Goal: Transaction & Acquisition: Purchase product/service

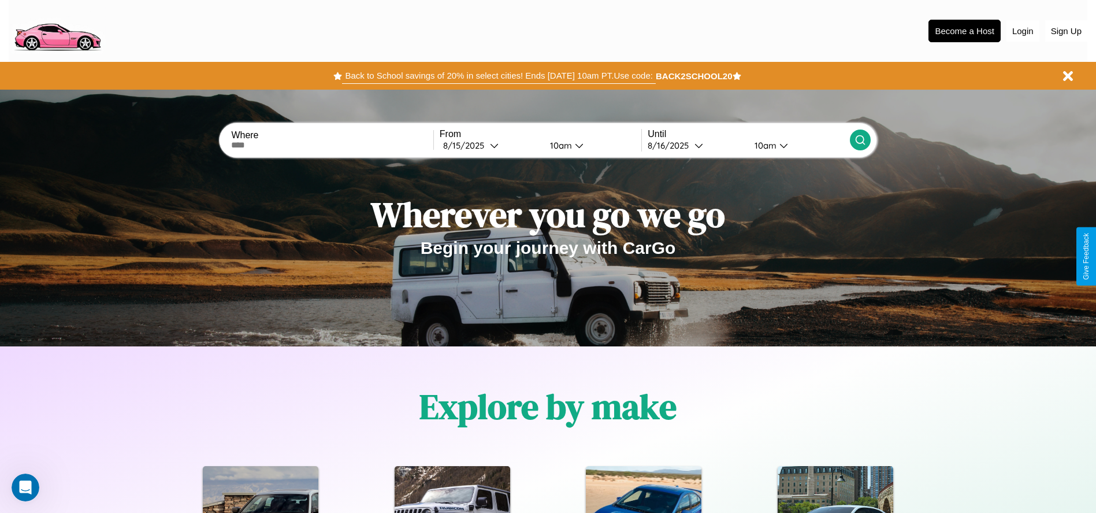
click at [499, 76] on button "Back to School savings of 20% in select cities! Ends [DATE] 10am PT. Use code:" at bounding box center [498, 76] width 313 height 16
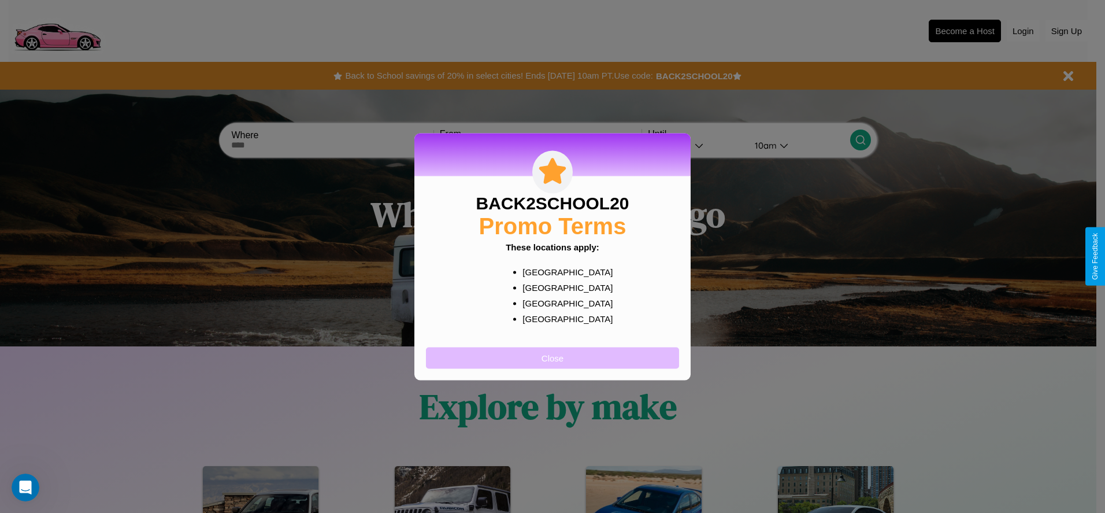
click at [552, 357] on button "Close" at bounding box center [552, 357] width 253 height 21
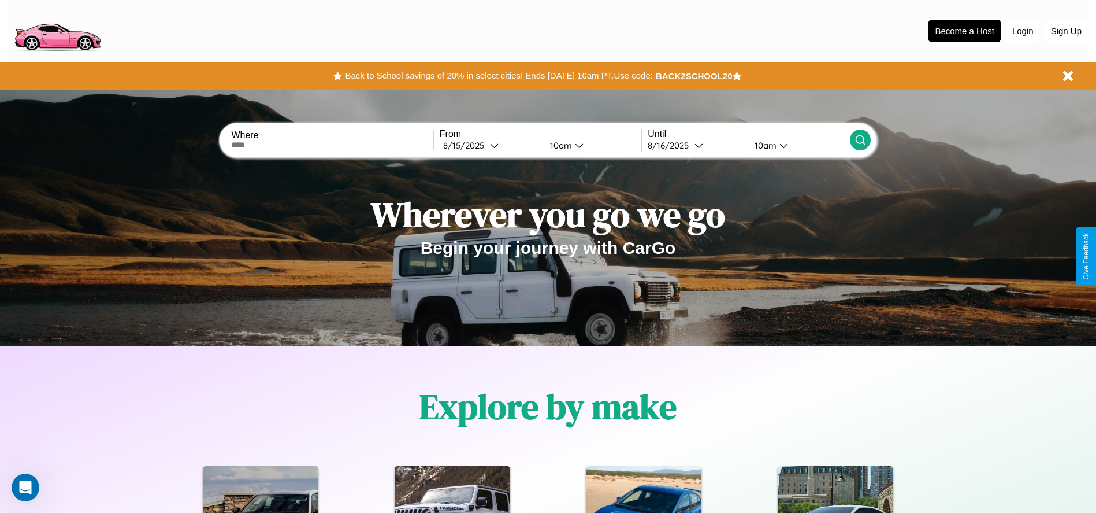
click at [332, 145] on input "text" at bounding box center [332, 144] width 202 height 9
type input "**********"
click at [490, 145] on div "[DATE]" at bounding box center [466, 145] width 47 height 11
select select "*"
select select "****"
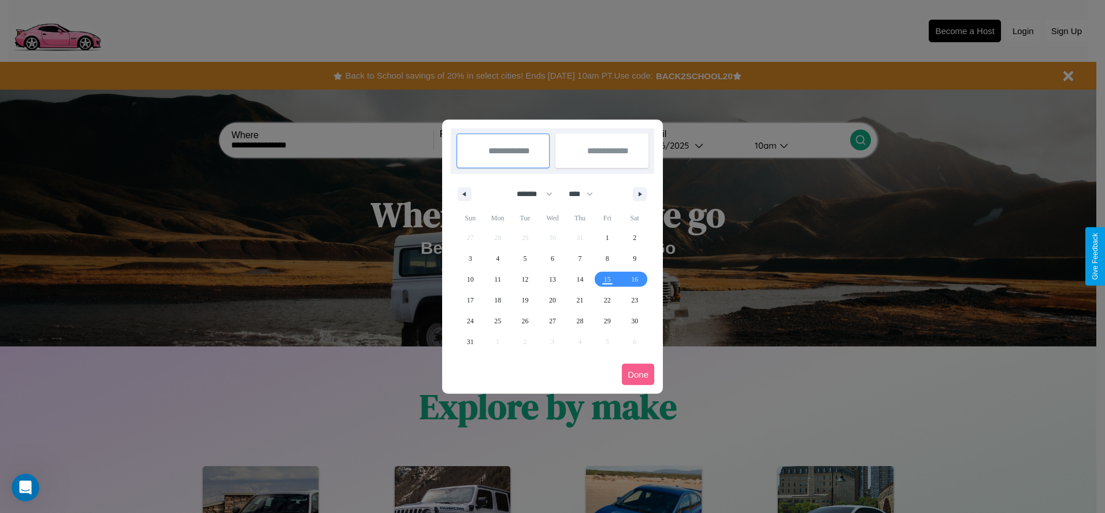
click at [529, 194] on select "******* ******** ***** ***** *** **** **** ****** ********* ******* ******** **…" at bounding box center [532, 193] width 49 height 19
select select "*"
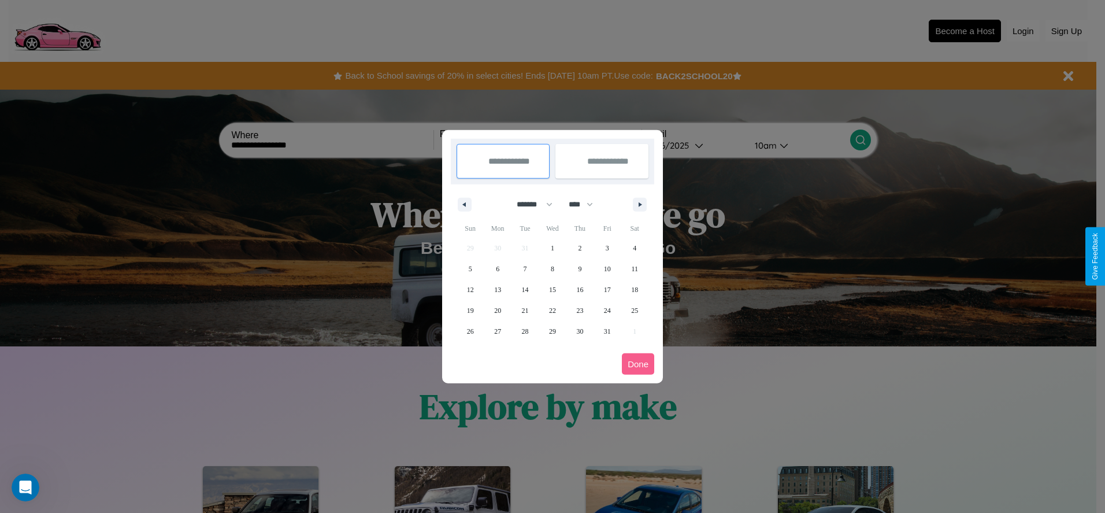
drag, startPoint x: 586, startPoint y: 204, endPoint x: 552, endPoint y: 232, distance: 43.5
click at [586, 204] on select "**** **** **** **** **** **** **** **** **** **** **** **** **** **** **** ****…" at bounding box center [580, 204] width 35 height 19
select select "****"
click at [525, 268] on span "6" at bounding box center [525, 268] width 3 height 21
type input "**********"
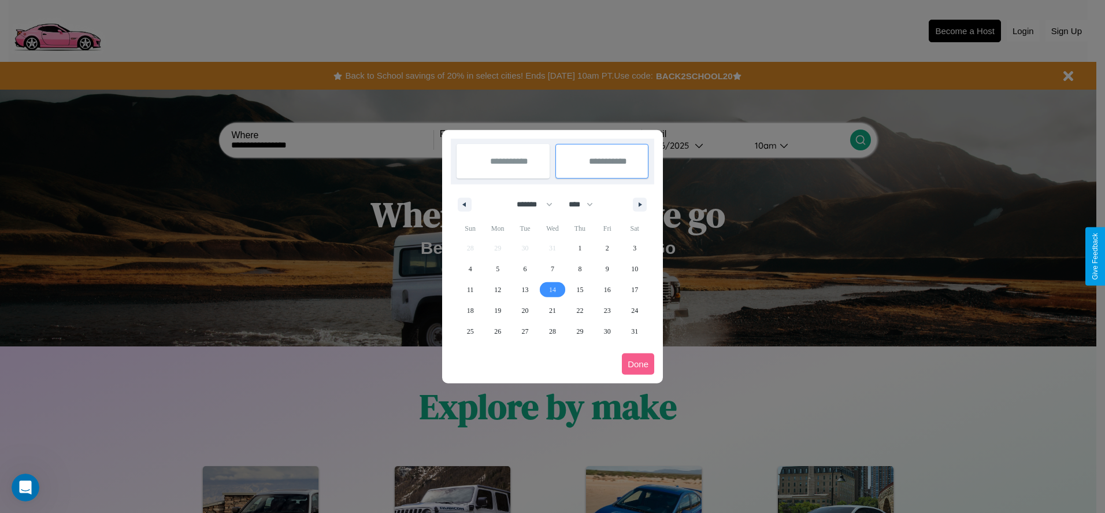
click at [552, 289] on span "14" at bounding box center [552, 289] width 7 height 21
type input "**********"
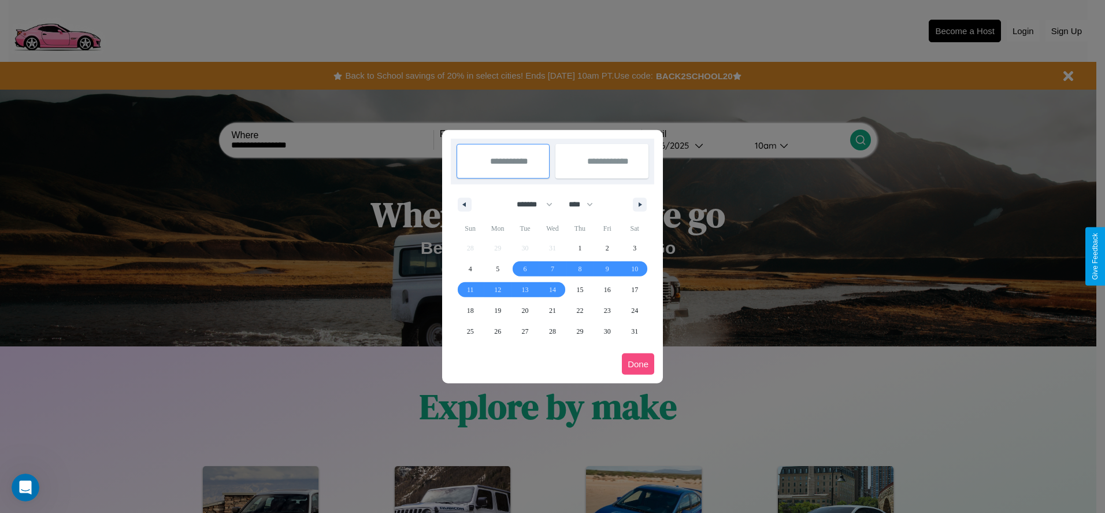
click at [638, 363] on button "Done" at bounding box center [638, 363] width 32 height 21
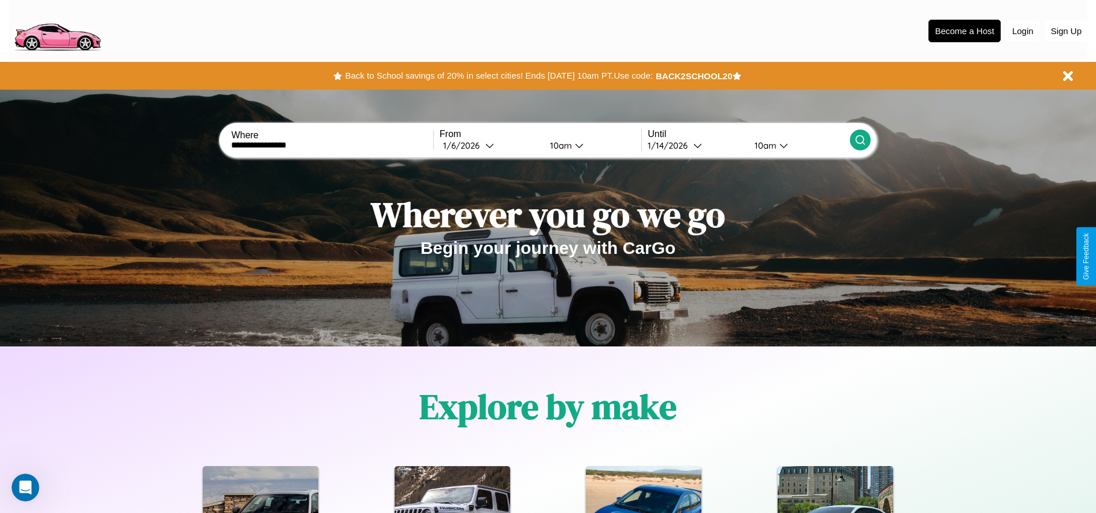
click at [860, 140] on icon at bounding box center [861, 140] width 12 height 12
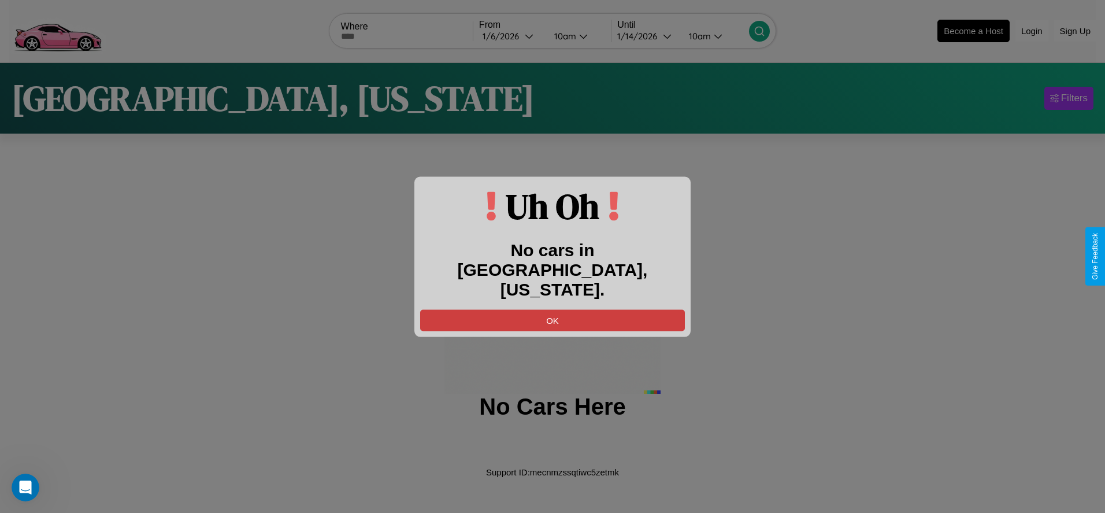
click at [552, 309] on button "OK" at bounding box center [552, 319] width 265 height 21
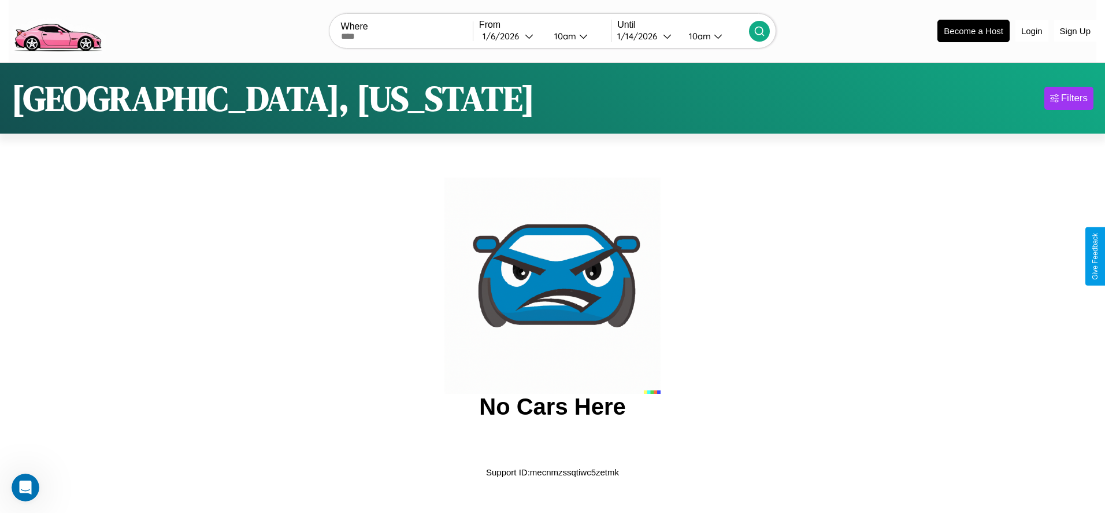
click at [57, 29] on img at bounding box center [58, 30] width 98 height 49
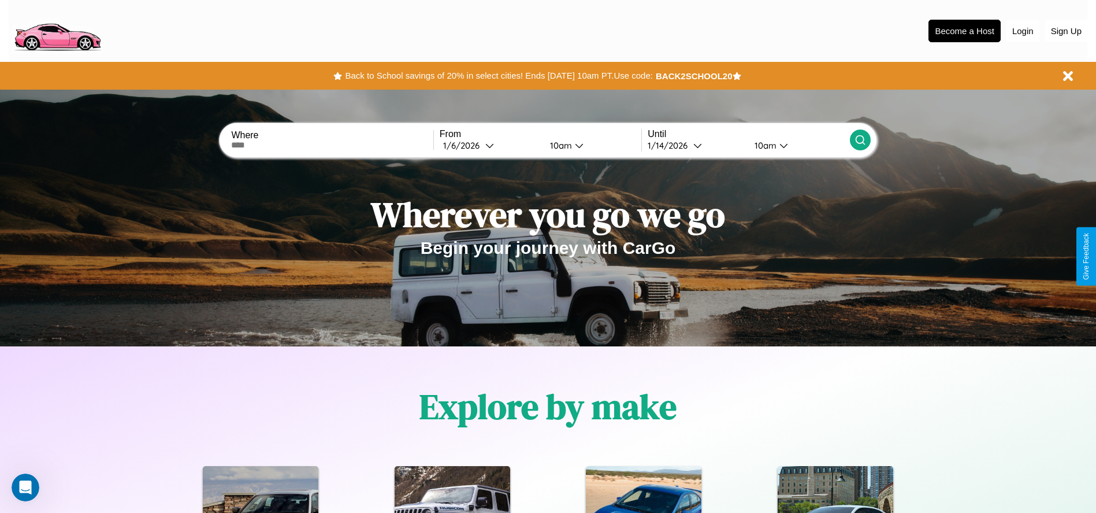
click at [332, 145] on input "text" at bounding box center [332, 144] width 202 height 9
type input "*******"
click at [490, 145] on icon at bounding box center [489, 145] width 9 height 9
select select "*"
select select "****"
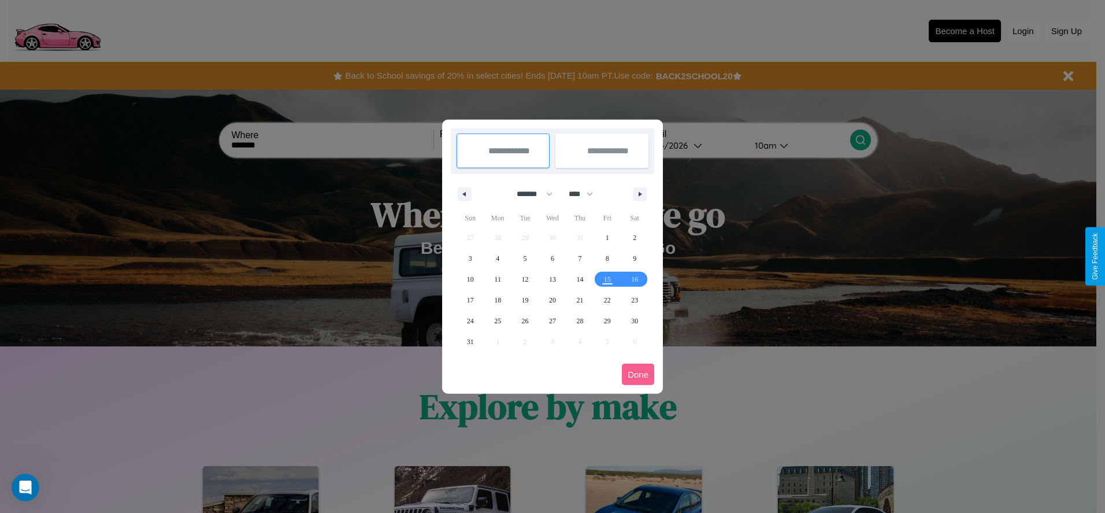
click at [529, 194] on select "******* ******** ***** ***** *** **** **** ****** ********* ******* ******** **…" at bounding box center [532, 193] width 49 height 19
select select "*"
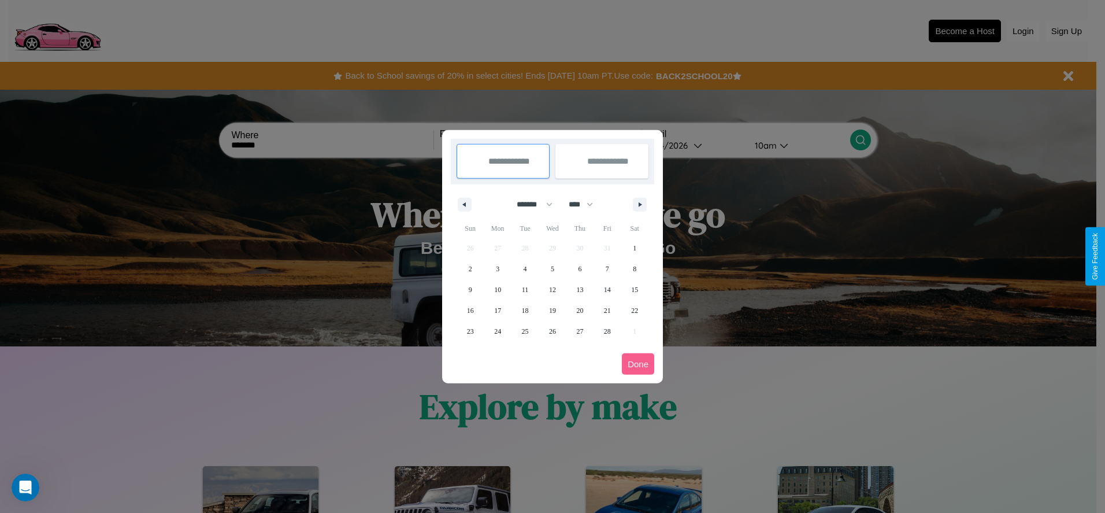
drag, startPoint x: 586, startPoint y: 204, endPoint x: 552, endPoint y: 232, distance: 43.5
click at [586, 204] on select "**** **** **** **** **** **** **** **** **** **** **** **** **** **** **** ****…" at bounding box center [580, 204] width 35 height 19
select select "****"
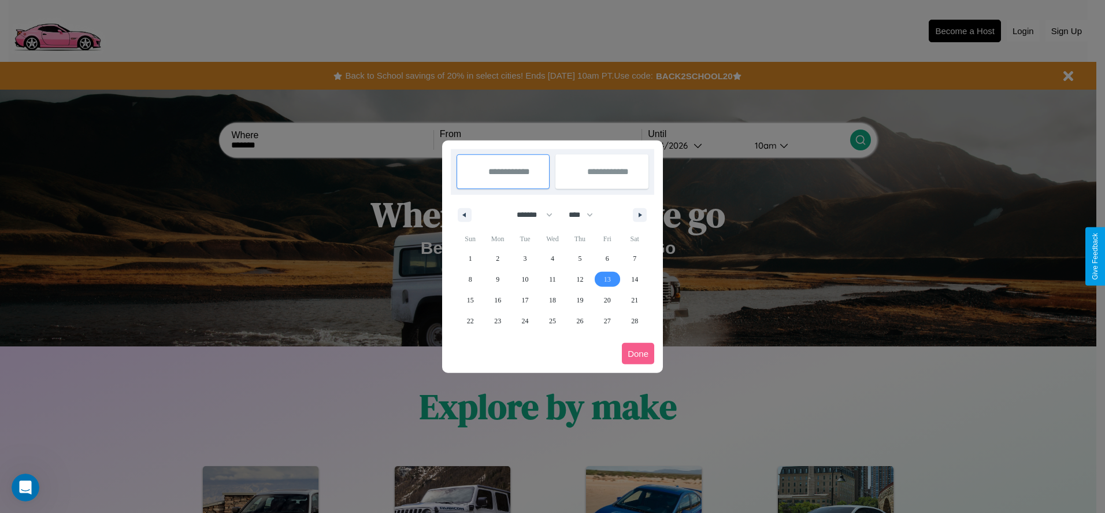
click at [607, 279] on span "13" at bounding box center [607, 279] width 7 height 21
type input "**********"
click at [470, 299] on span "15" at bounding box center [470, 299] width 7 height 21
type input "**********"
click at [638, 353] on button "Done" at bounding box center [638, 353] width 32 height 21
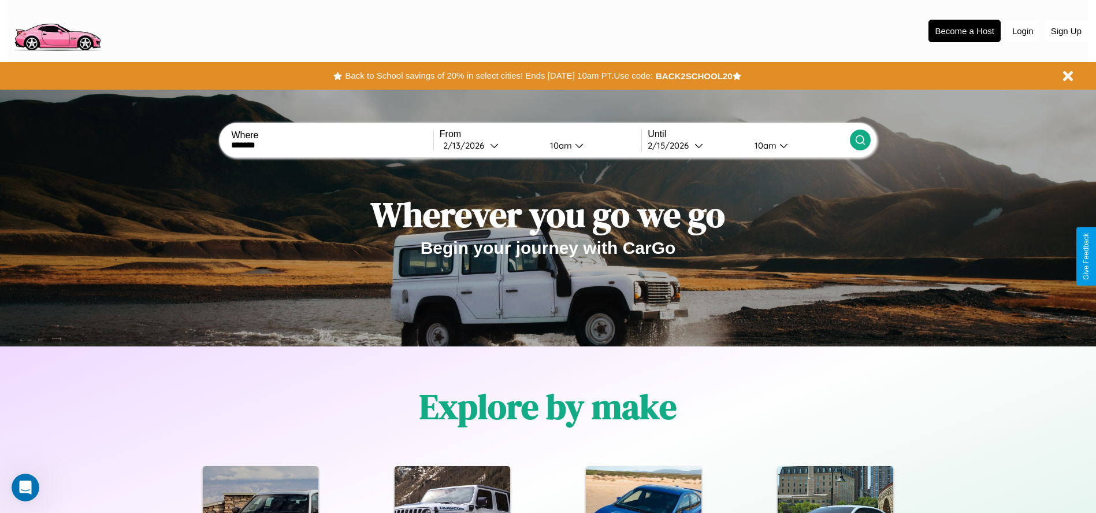
click at [860, 140] on icon at bounding box center [861, 140] width 12 height 12
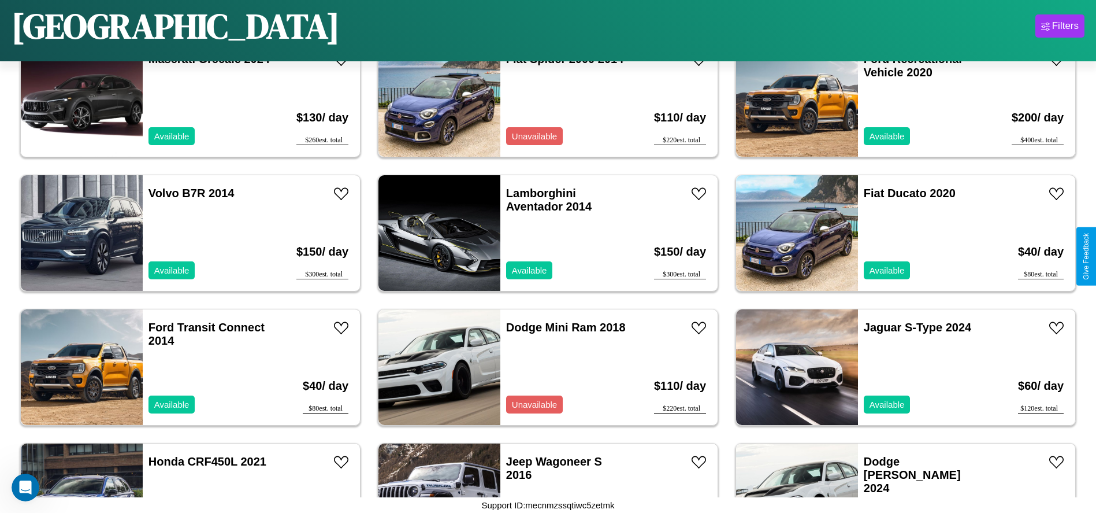
scroll to position [1067, 0]
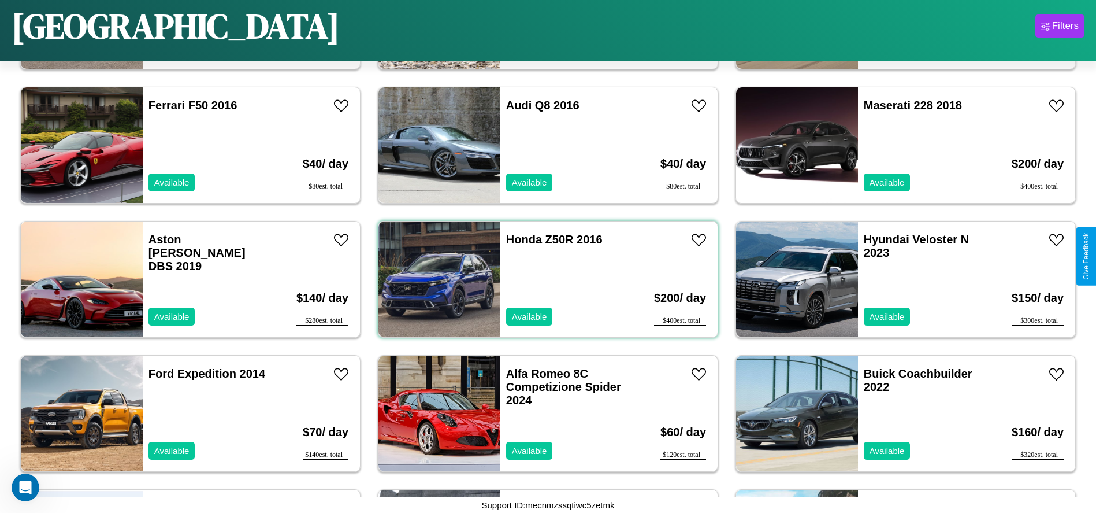
click at [544, 279] on div "Honda Z50R 2016 Available" at bounding box center [566, 279] width 133 height 116
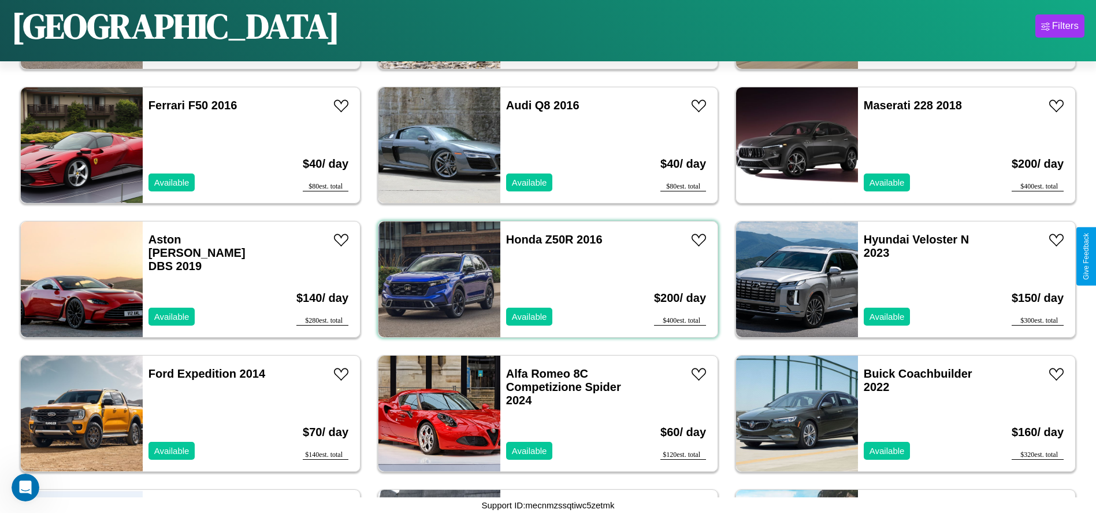
click at [544, 279] on div "Honda Z50R 2016 Available" at bounding box center [566, 279] width 133 height 116
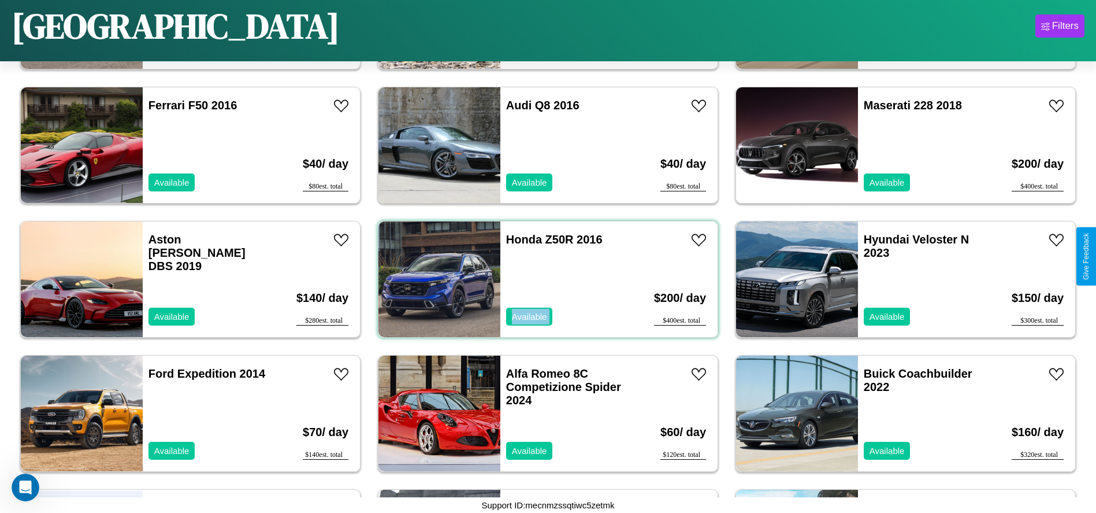
click at [544, 279] on div "Honda Z50R 2016 Available" at bounding box center [566, 279] width 133 height 116
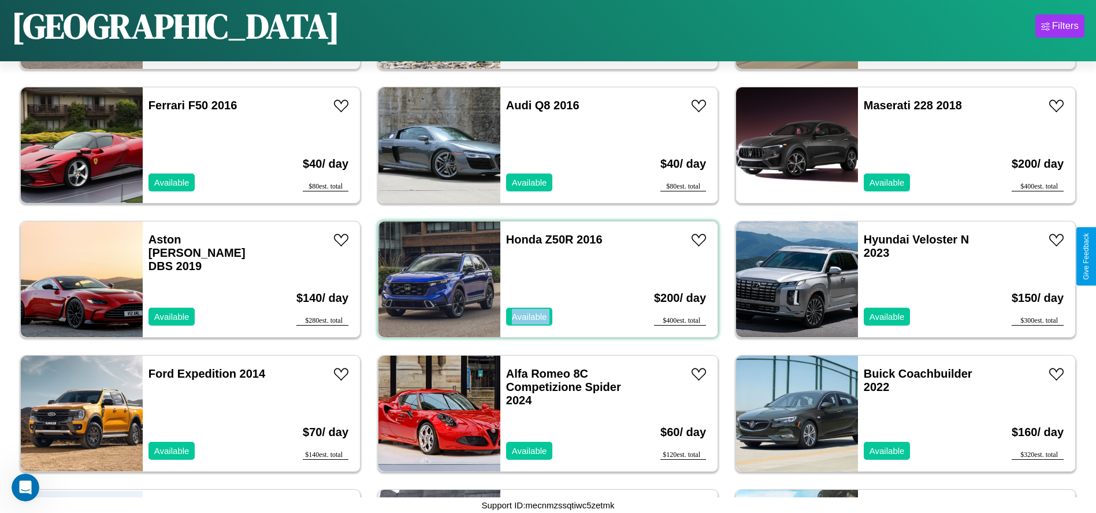
click at [544, 279] on div "Honda Z50R 2016 Available" at bounding box center [566, 279] width 133 height 116
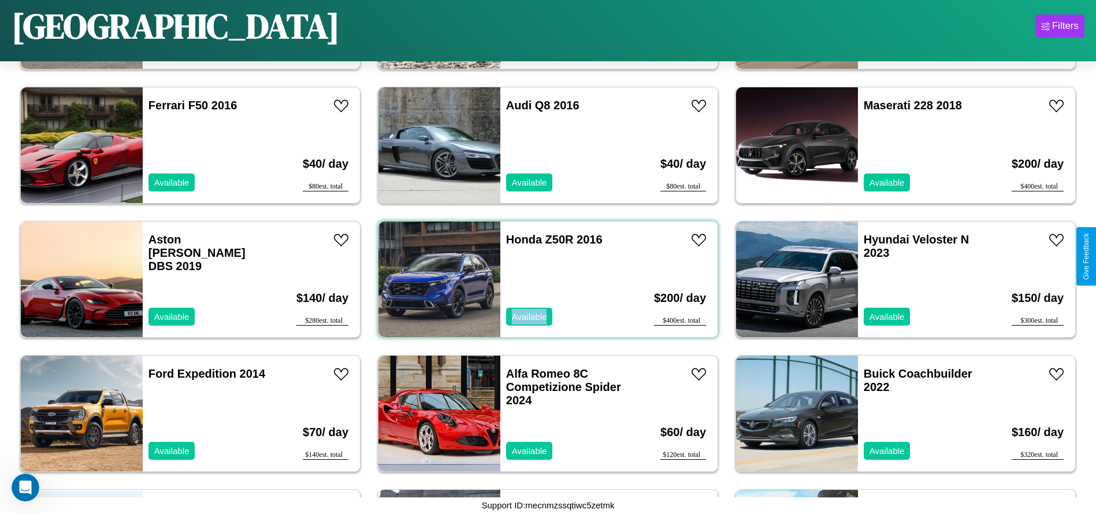
click at [544, 279] on div "Honda Z50R 2016 Available" at bounding box center [566, 279] width 133 height 116
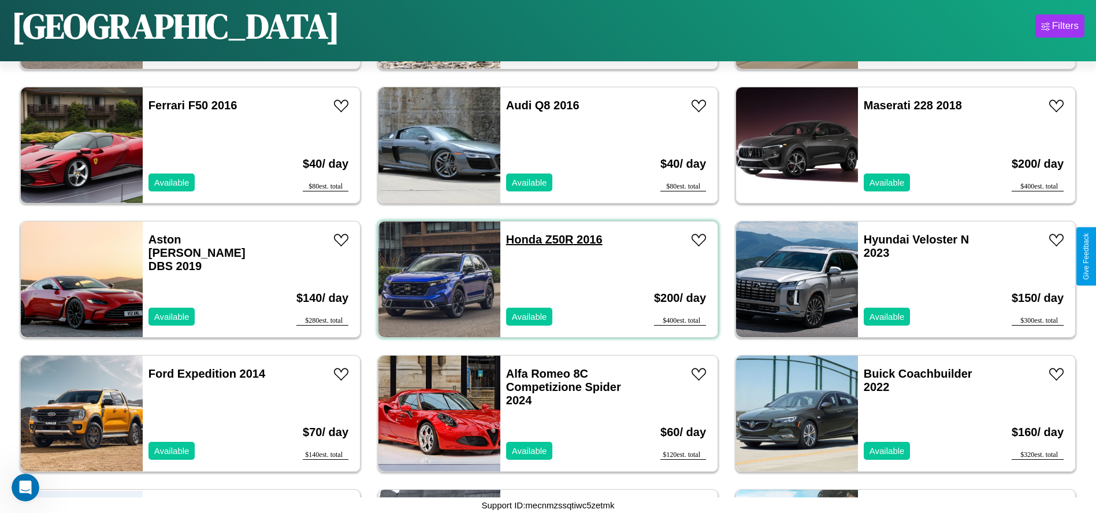
click at [519, 239] on link "Honda Z50R 2016" at bounding box center [554, 239] width 96 height 13
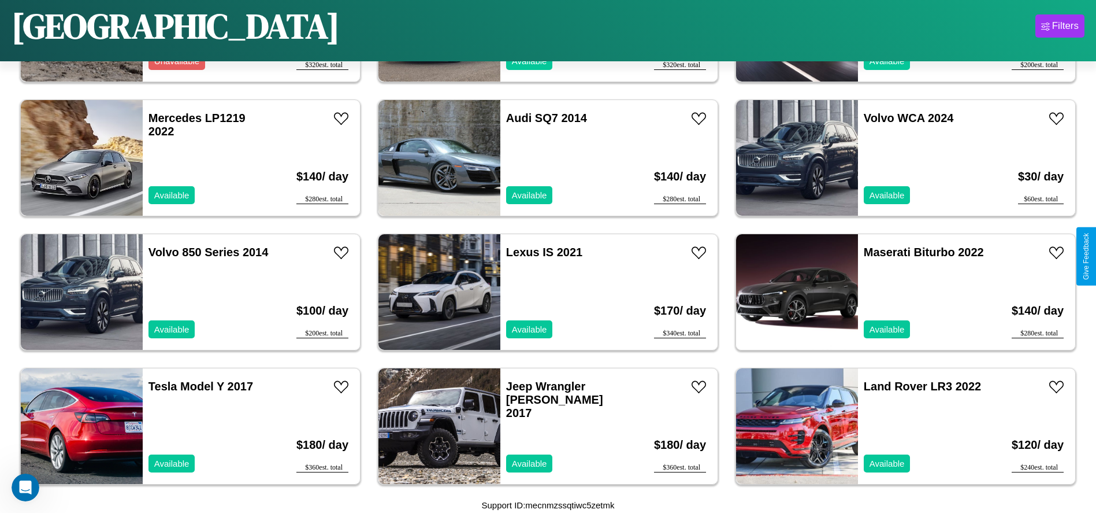
scroll to position [1872, 0]
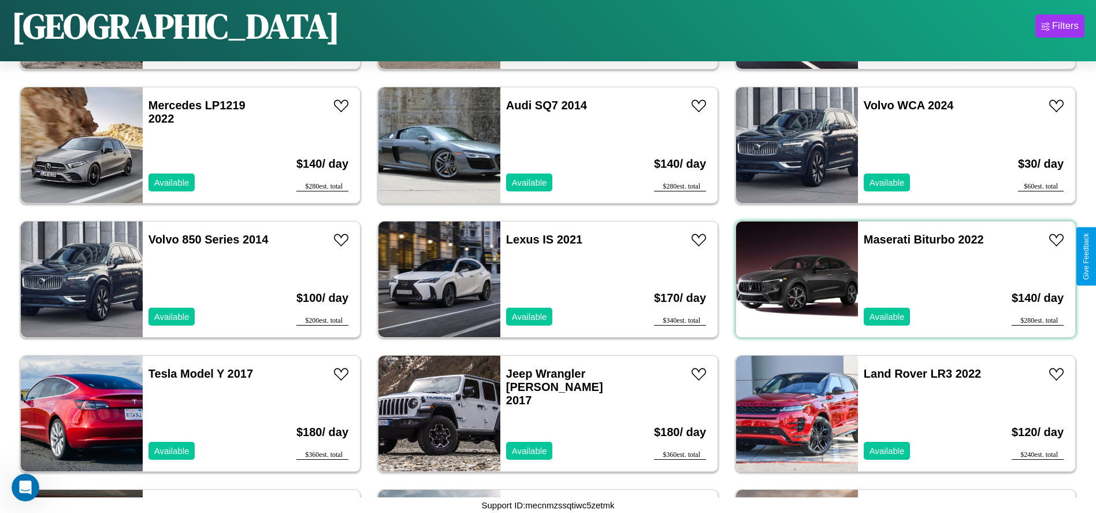
click at [899, 279] on div "Maserati Biturbo 2022 Available" at bounding box center [924, 279] width 133 height 116
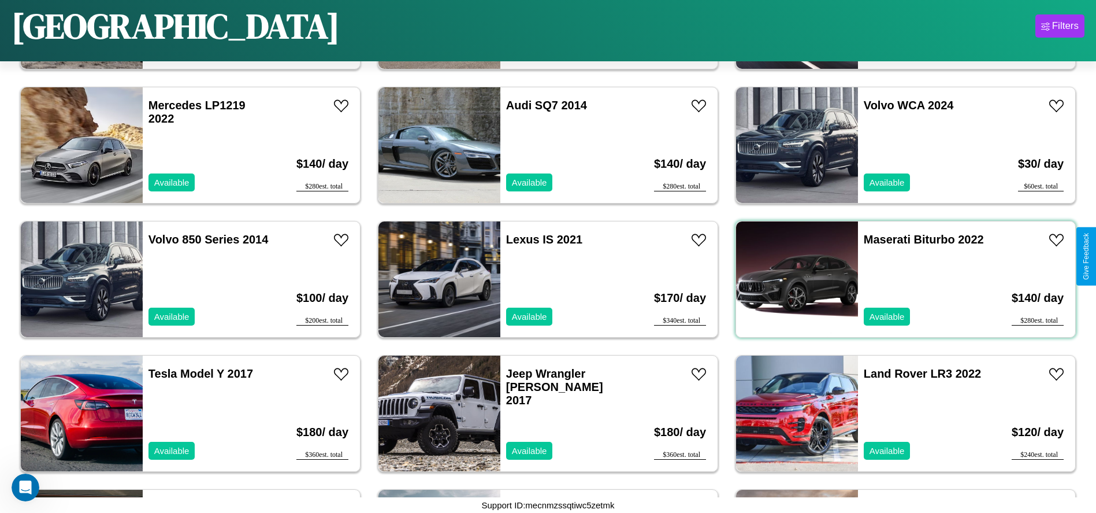
click at [899, 279] on div "Maserati Biturbo 2022 Available" at bounding box center [924, 279] width 133 height 116
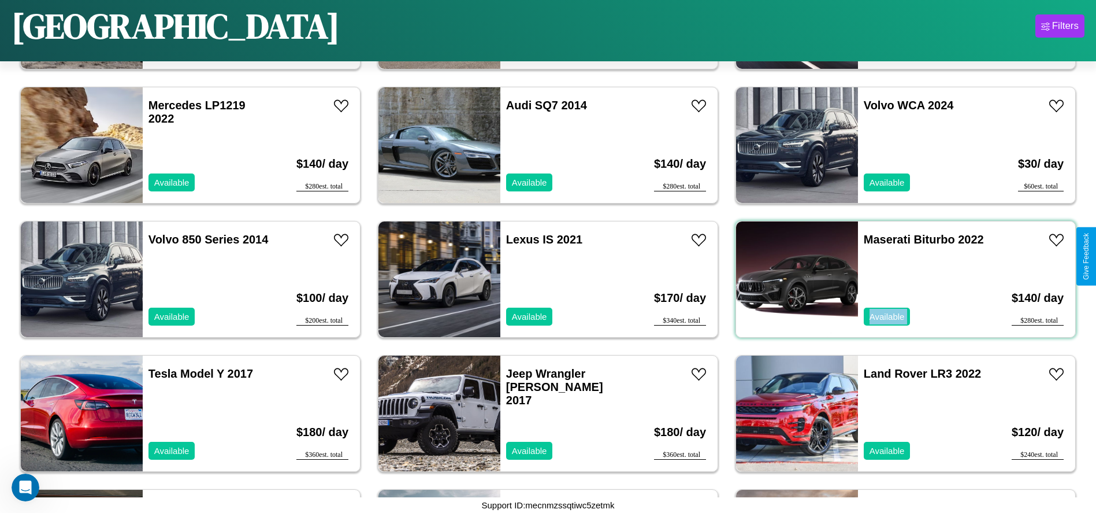
click at [899, 279] on div "Maserati Biturbo 2022 Available" at bounding box center [924, 279] width 133 height 116
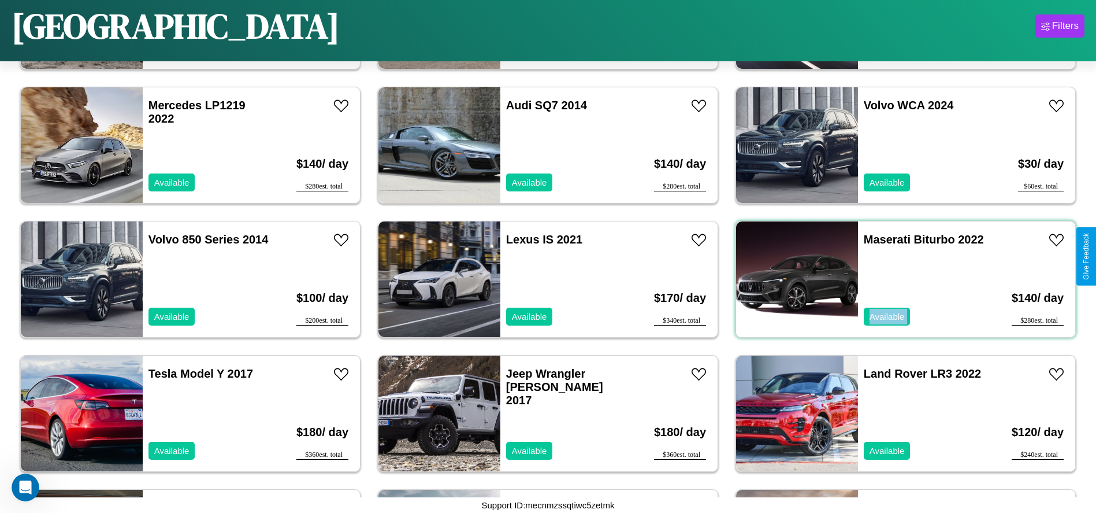
click at [899, 279] on div "Maserati Biturbo 2022 Available" at bounding box center [924, 279] width 133 height 116
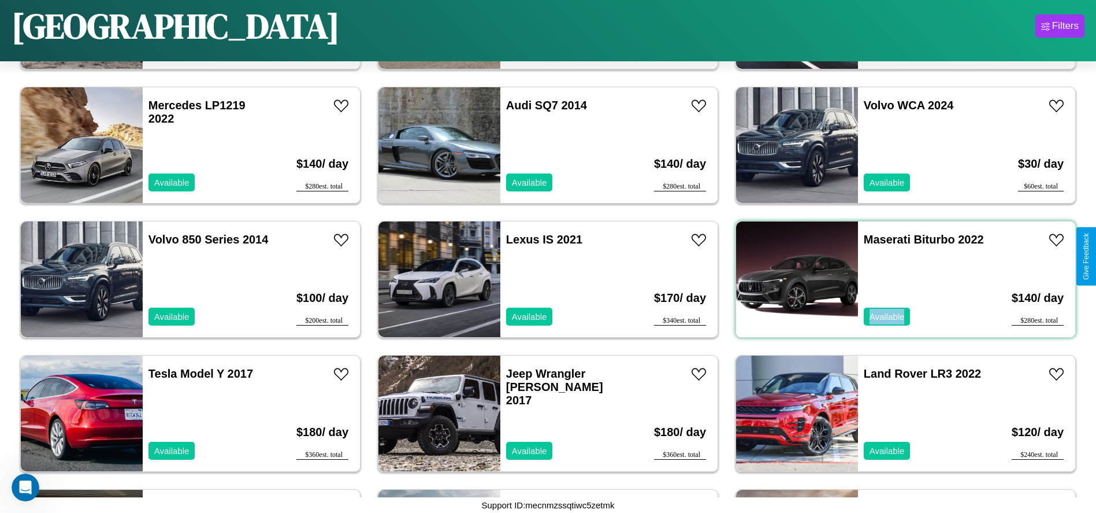
click at [899, 279] on div "Maserati Biturbo 2022 Available" at bounding box center [924, 279] width 133 height 116
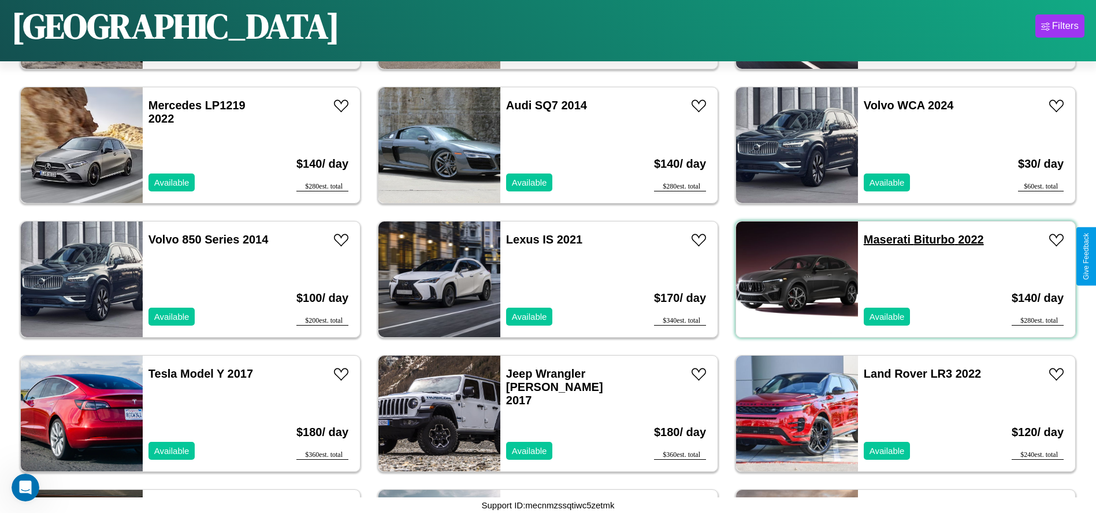
click at [880, 239] on link "Maserati Biturbo 2022" at bounding box center [924, 239] width 120 height 13
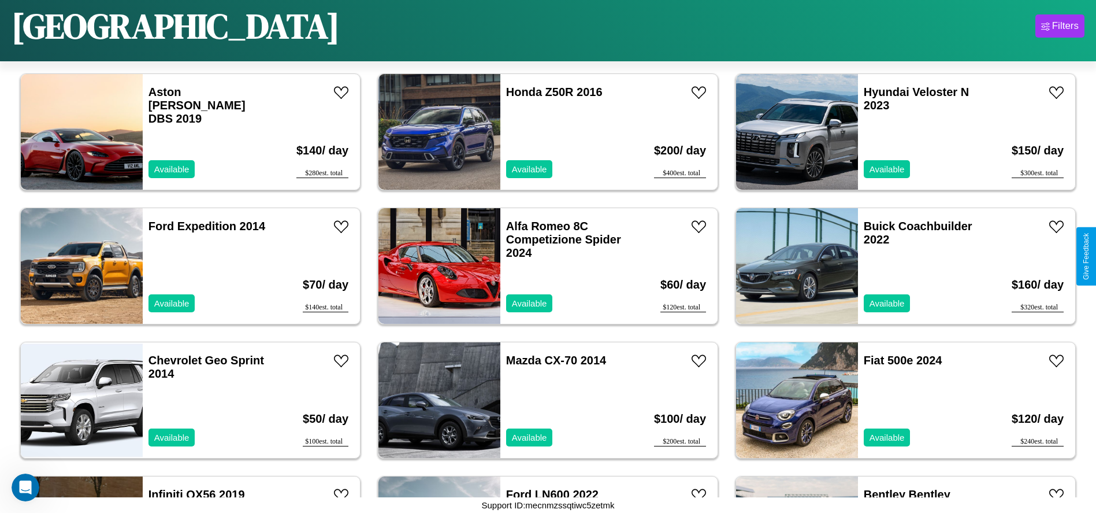
scroll to position [933, 0]
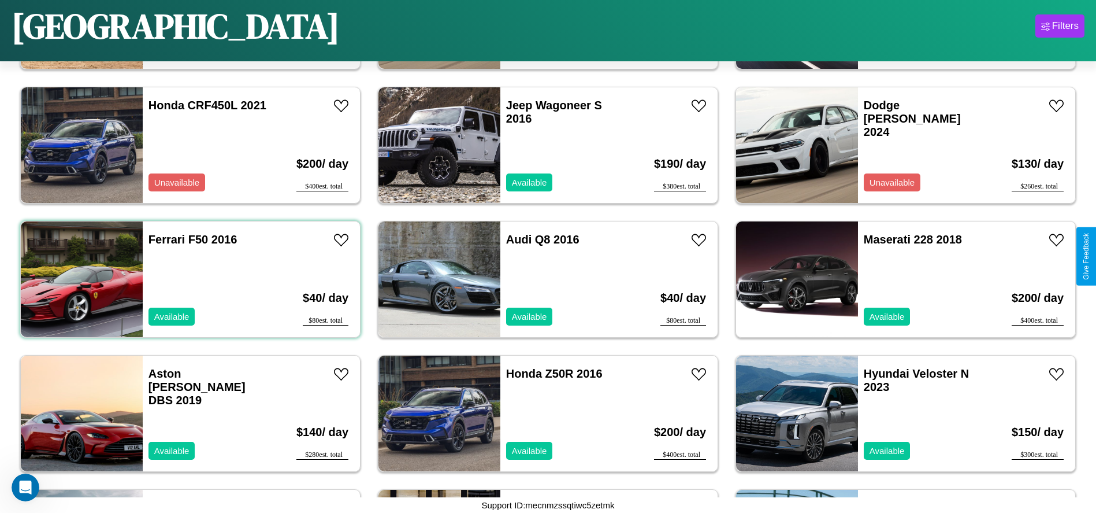
click at [189, 279] on div "Ferrari F50 2016 Available" at bounding box center [209, 279] width 133 height 116
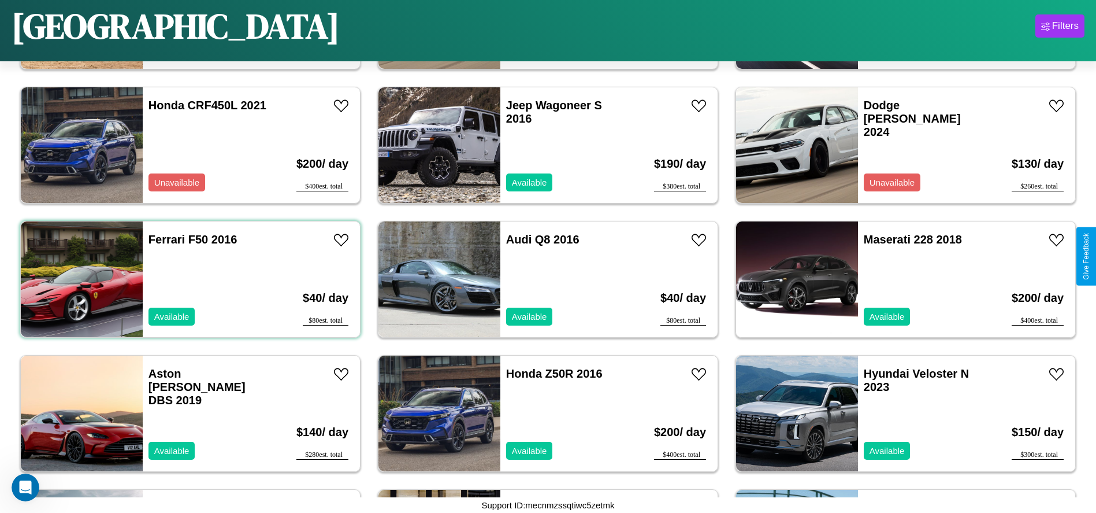
click at [189, 279] on div "Ferrari F50 2016 Available" at bounding box center [209, 279] width 133 height 116
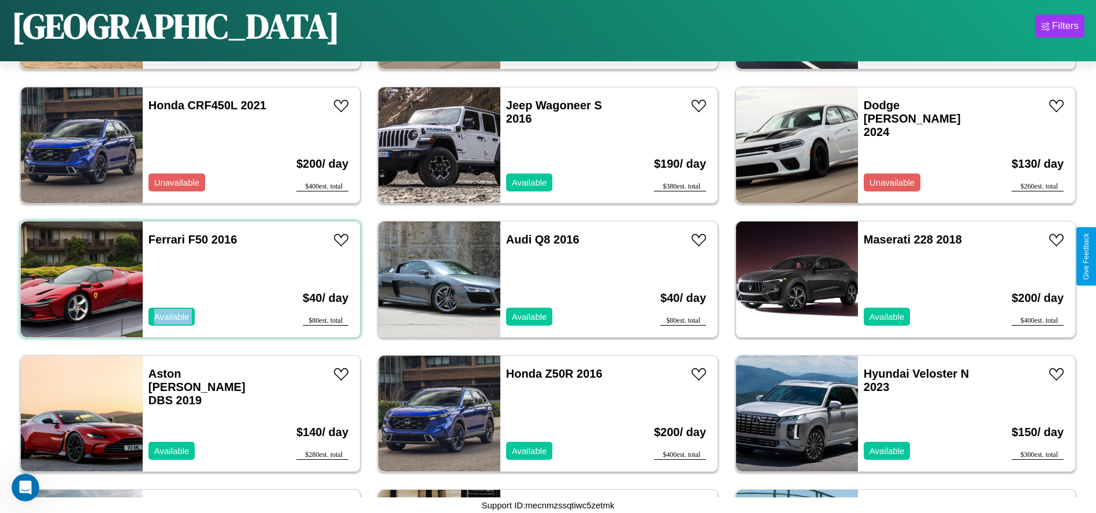
click at [189, 279] on div "Ferrari F50 2016 Available" at bounding box center [209, 279] width 133 height 116
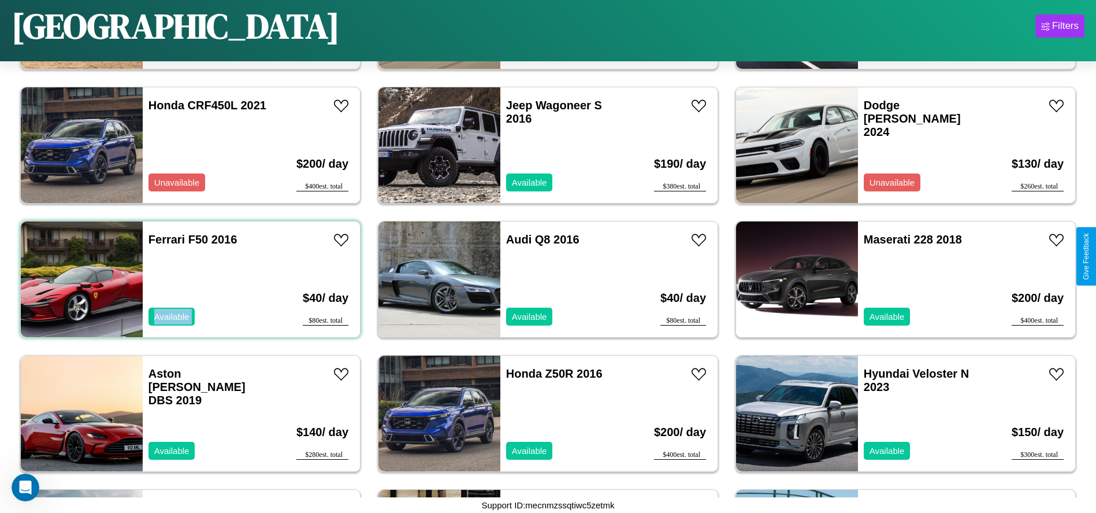
click at [189, 279] on div "Ferrari F50 2016 Available" at bounding box center [209, 279] width 133 height 116
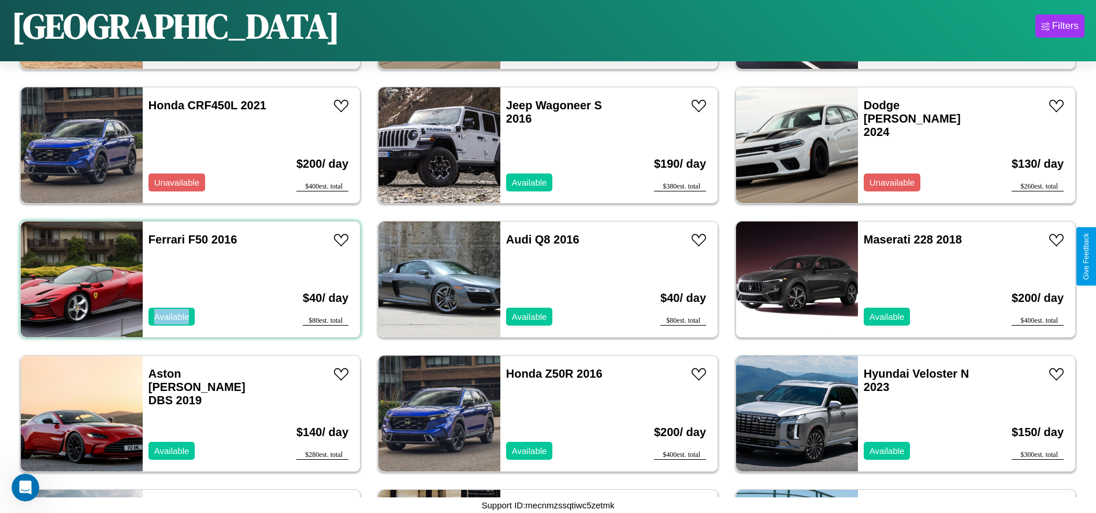
click at [189, 279] on div "Ferrari F50 2016 Available" at bounding box center [209, 279] width 133 height 116
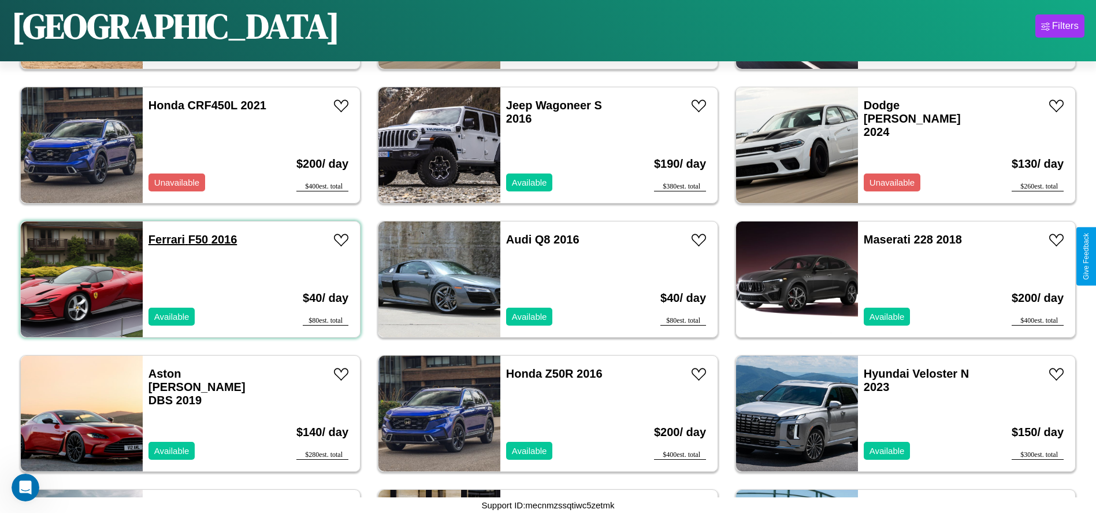
click at [165, 239] on link "Ferrari F50 2016" at bounding box center [193, 239] width 88 height 13
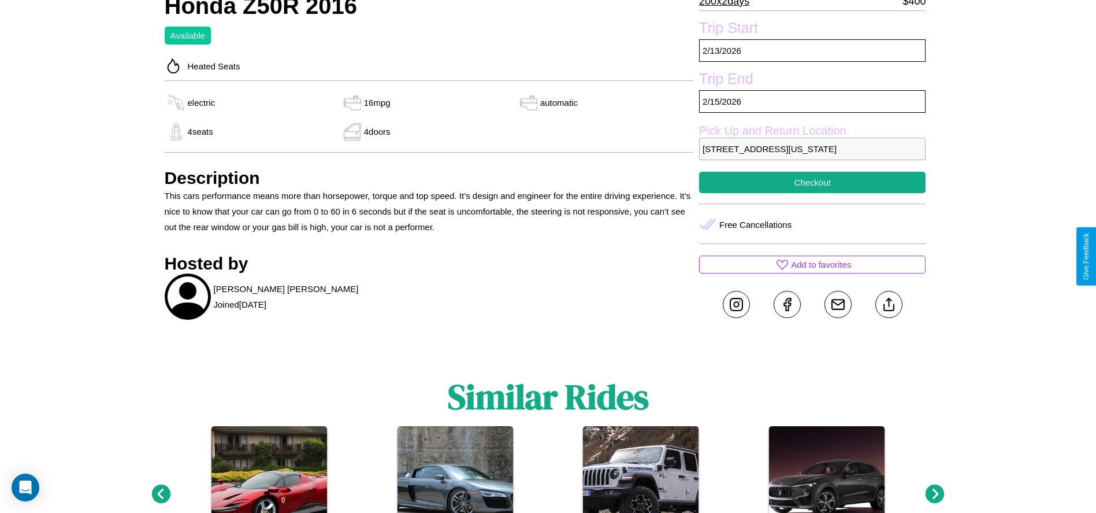
scroll to position [381, 0]
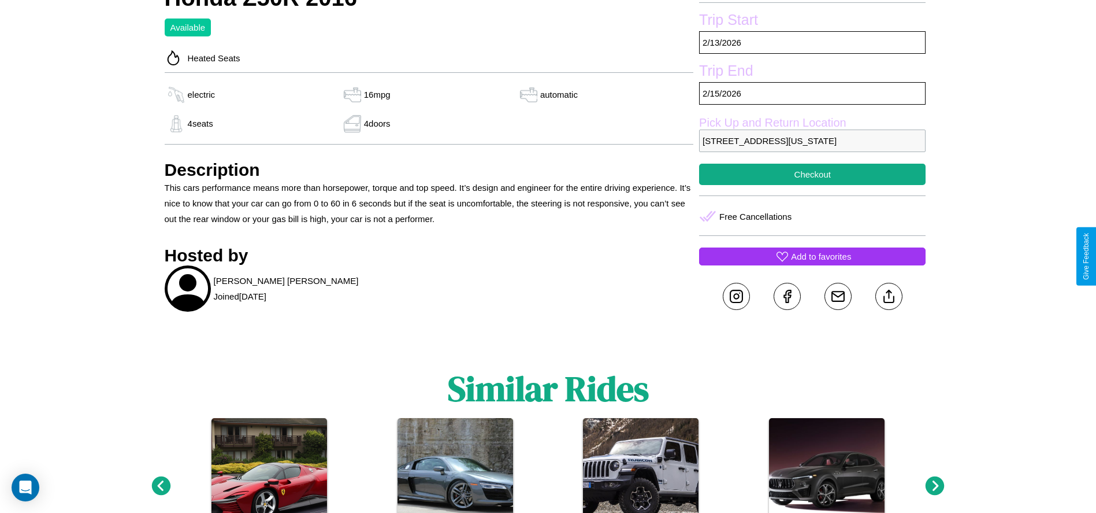
click at [812, 256] on p "Add to favorites" at bounding box center [821, 256] width 60 height 16
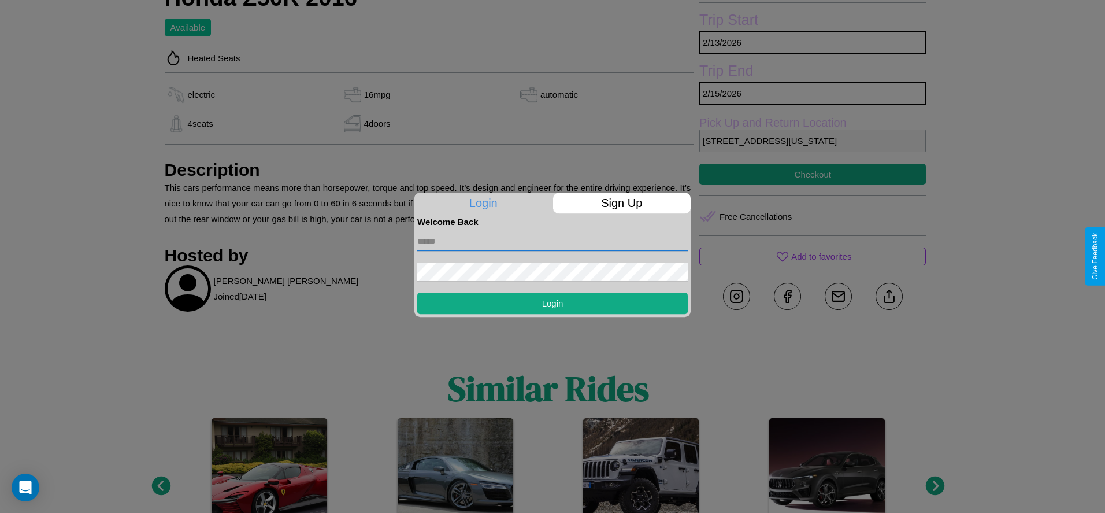
click at [552, 241] on input "text" at bounding box center [552, 241] width 270 height 18
type input "**********"
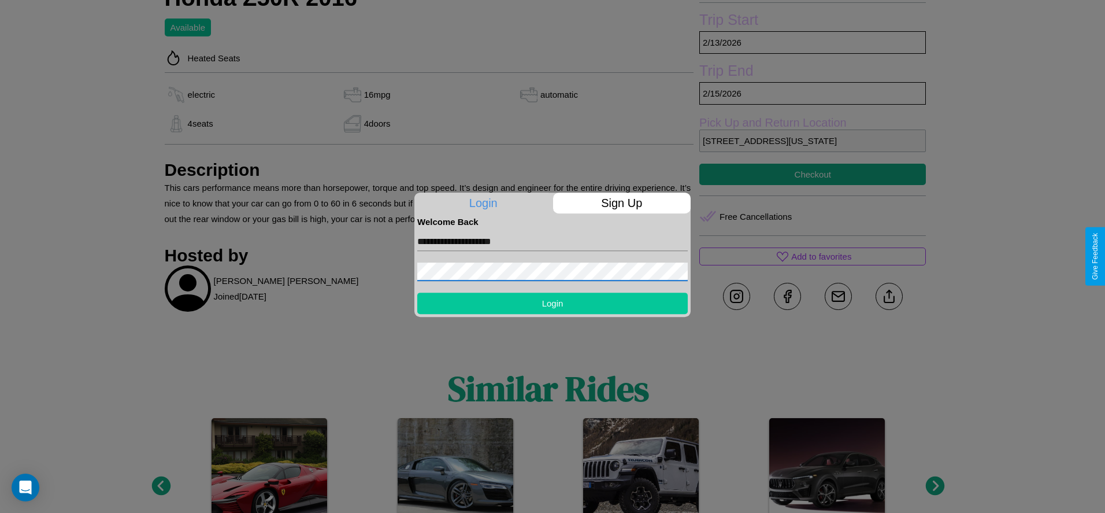
click at [552, 303] on button "Login" at bounding box center [552, 302] width 270 height 21
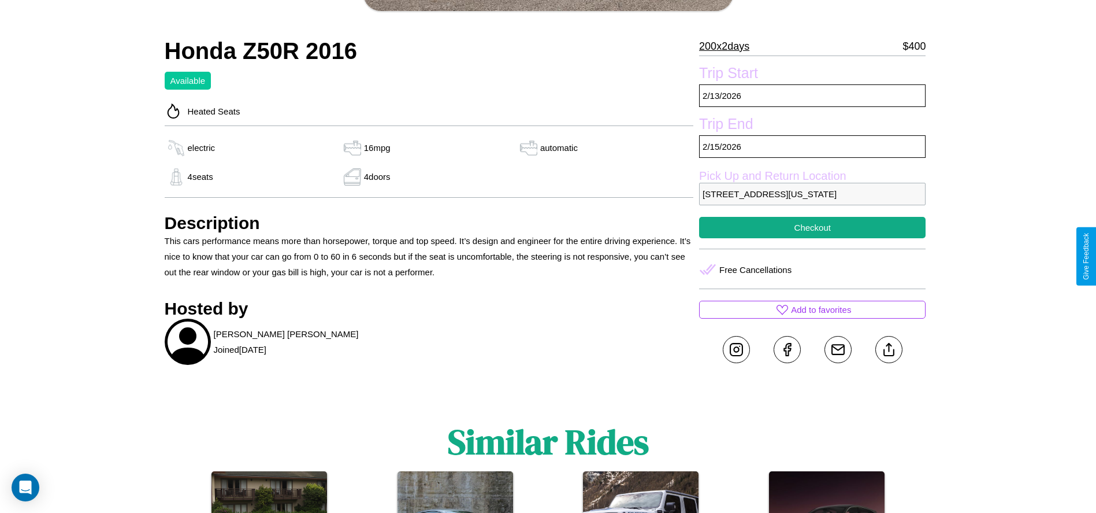
scroll to position [299, 0]
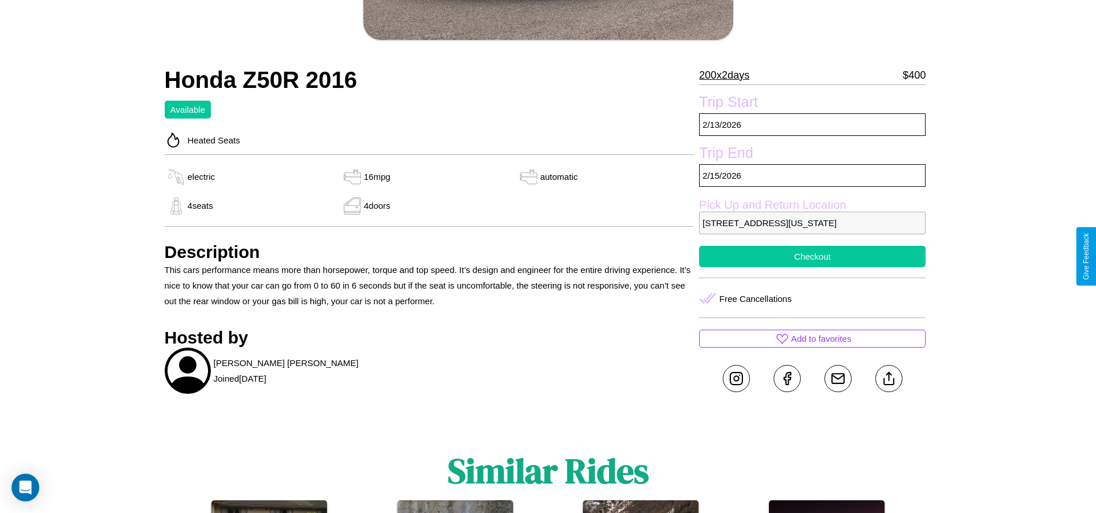
click at [812, 256] on button "Checkout" at bounding box center [812, 256] width 227 height 21
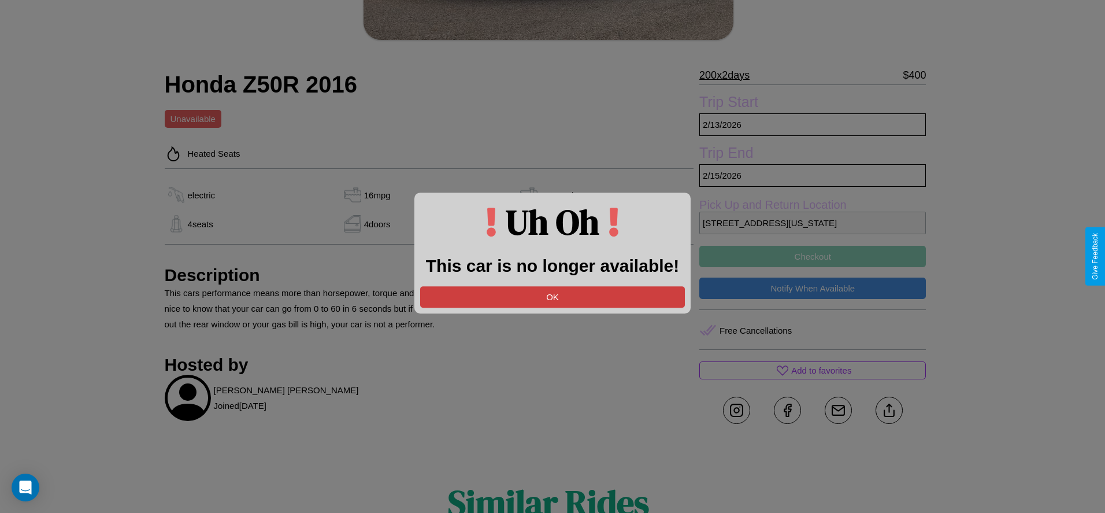
click at [552, 296] on button "OK" at bounding box center [552, 296] width 265 height 21
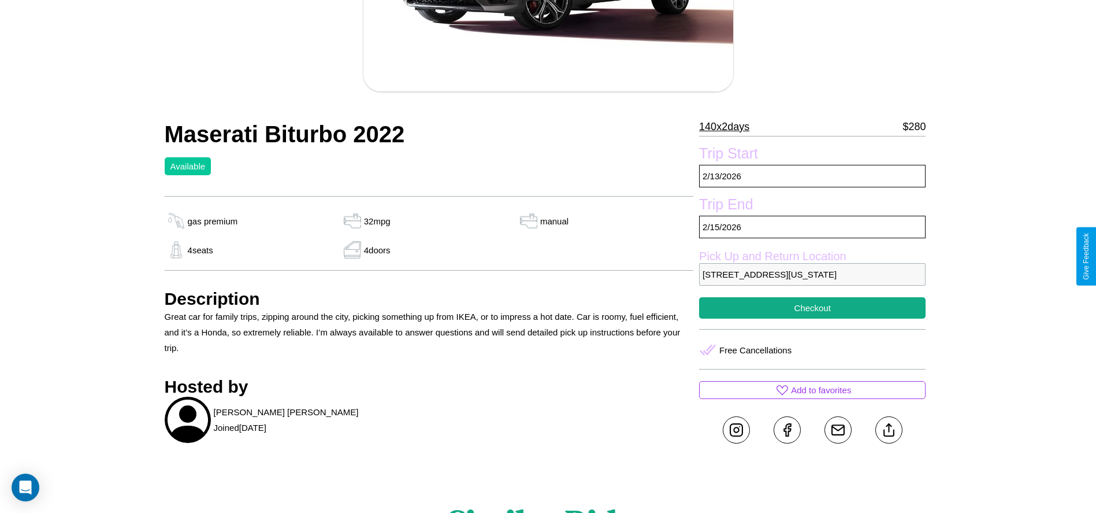
scroll to position [272, 0]
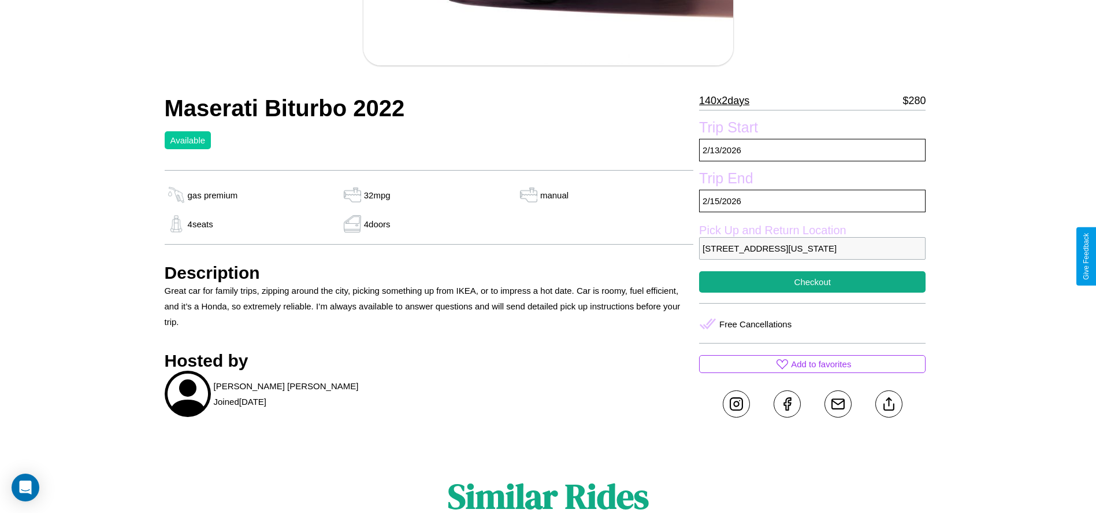
click at [812, 256] on p "4440 Park Avenue Seattle Washington 97188 United States" at bounding box center [812, 248] width 227 height 23
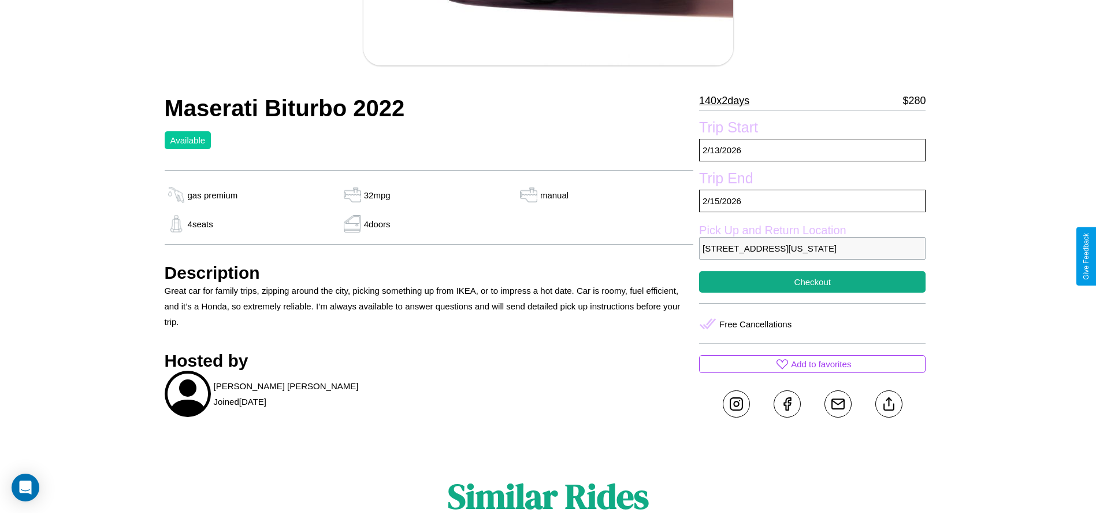
click at [812, 256] on p "4440 Park Avenue Seattle Washington 97188 United States" at bounding box center [812, 248] width 227 height 23
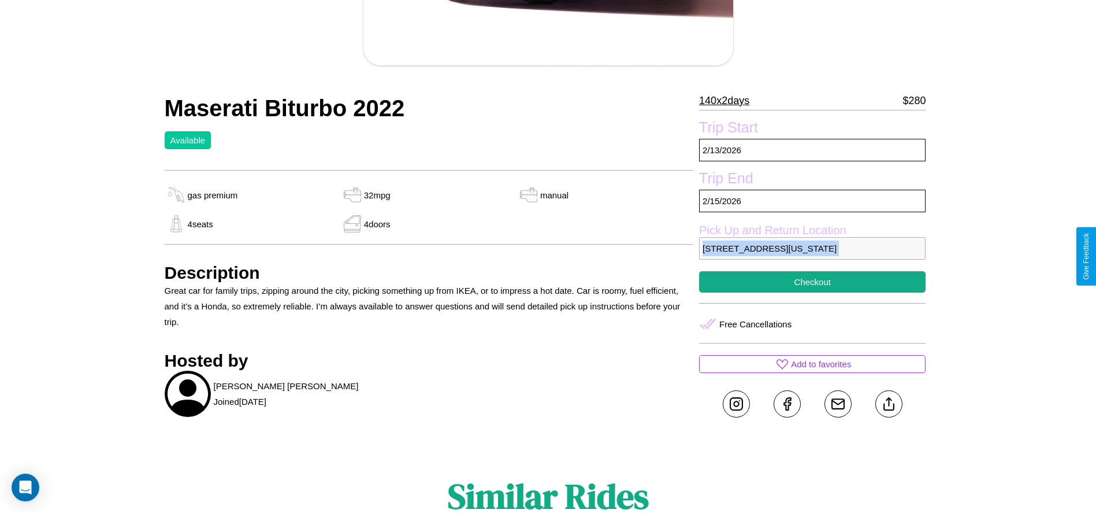
click at [812, 256] on p "4440 Park Avenue Seattle Washington 97188 United States" at bounding box center [812, 248] width 227 height 23
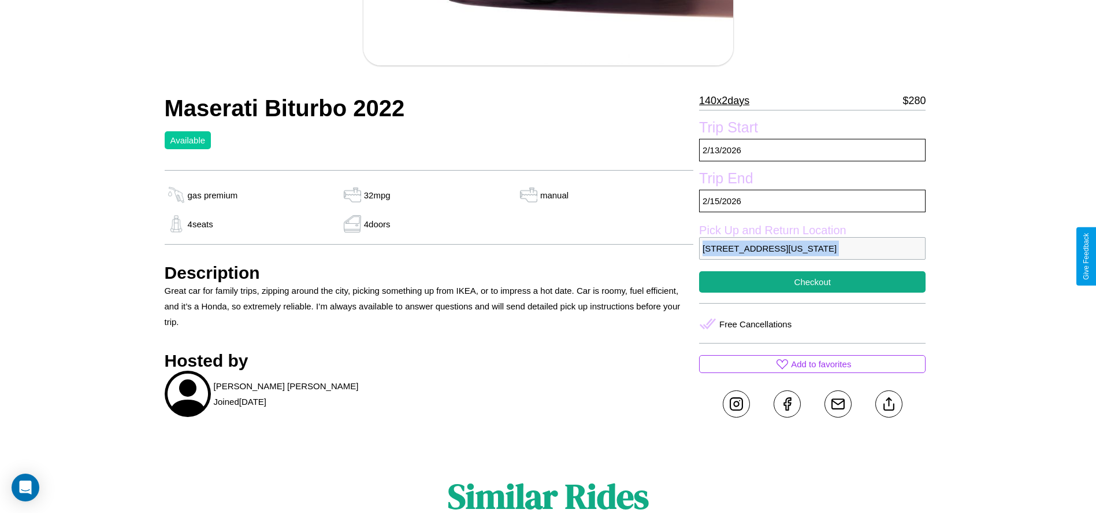
click at [812, 256] on p "4440 Park Avenue Seattle Washington 97188 United States" at bounding box center [812, 248] width 227 height 23
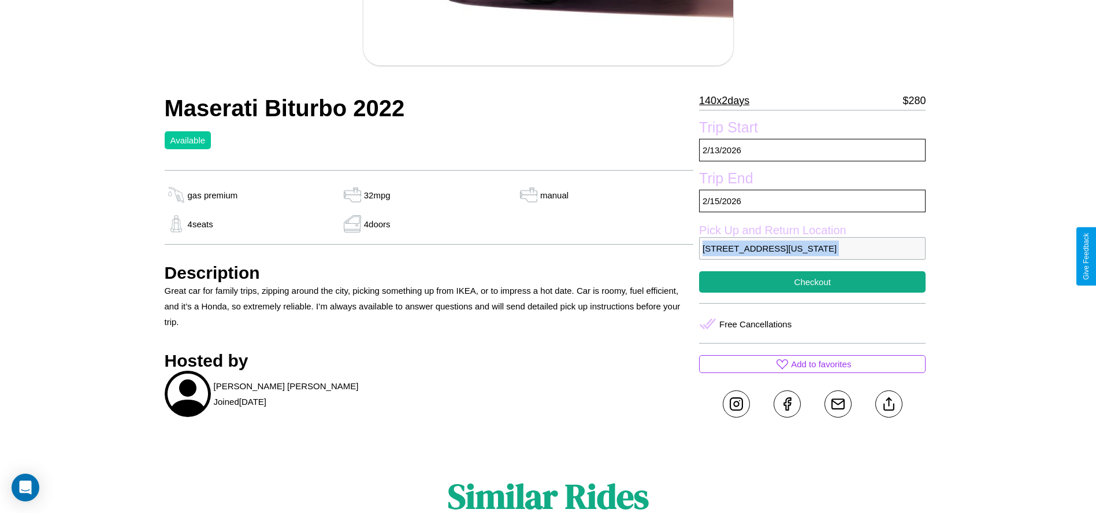
click at [812, 256] on p "4440 Park Avenue Seattle Washington 97188 United States" at bounding box center [812, 248] width 227 height 23
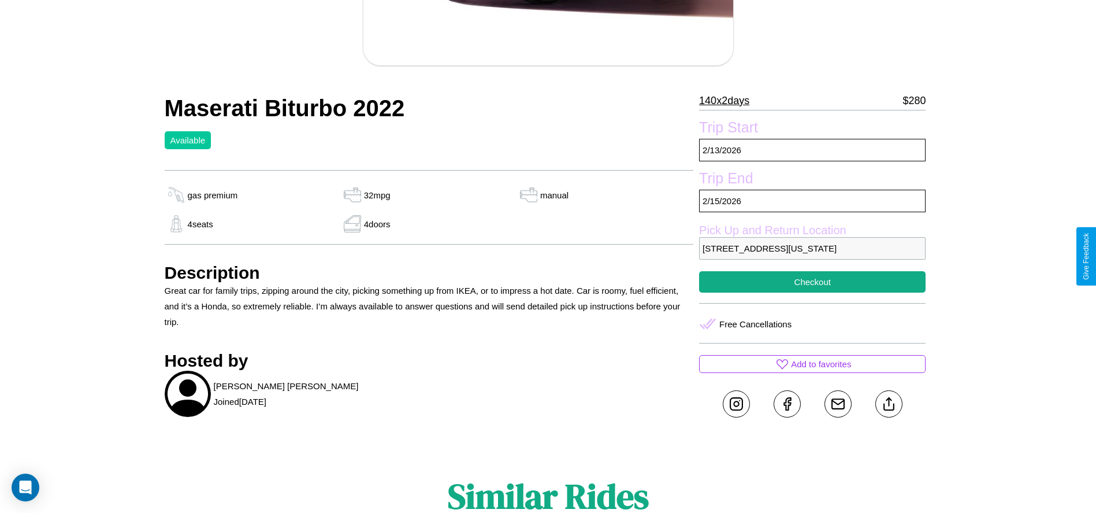
scroll to position [313, 0]
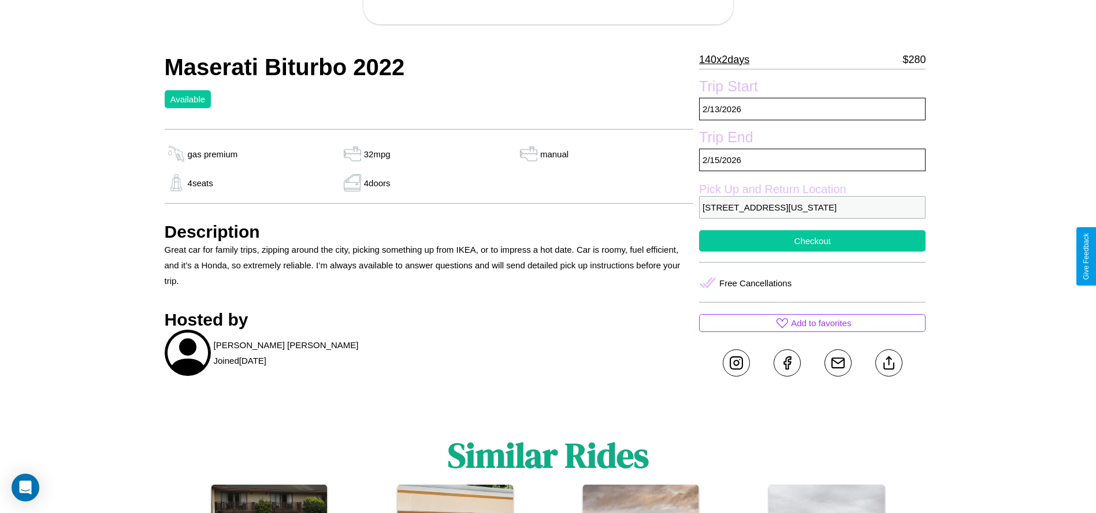
click at [812, 251] on button "Checkout" at bounding box center [812, 240] width 227 height 21
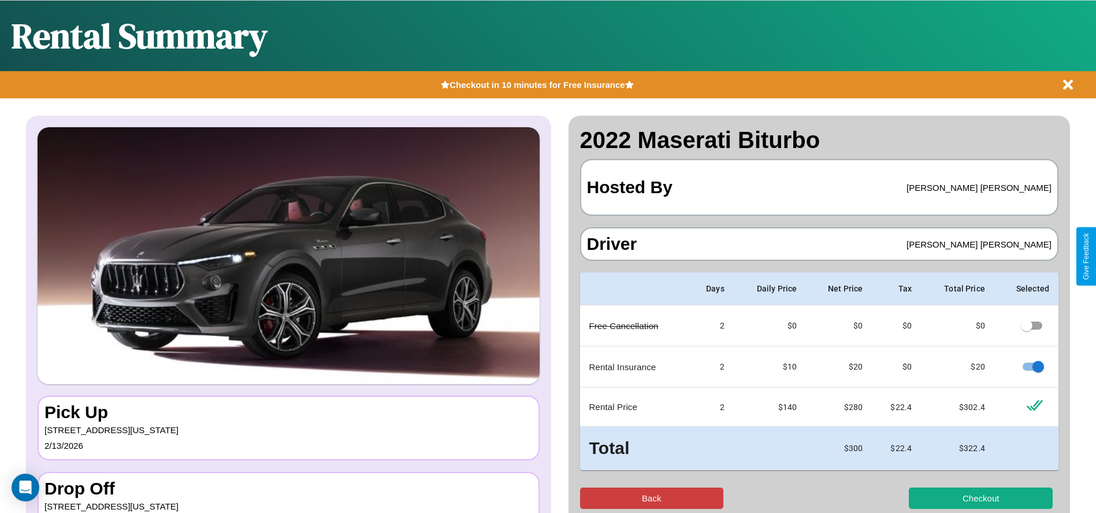
click at [651, 498] on button "Back" at bounding box center [652, 497] width 144 height 21
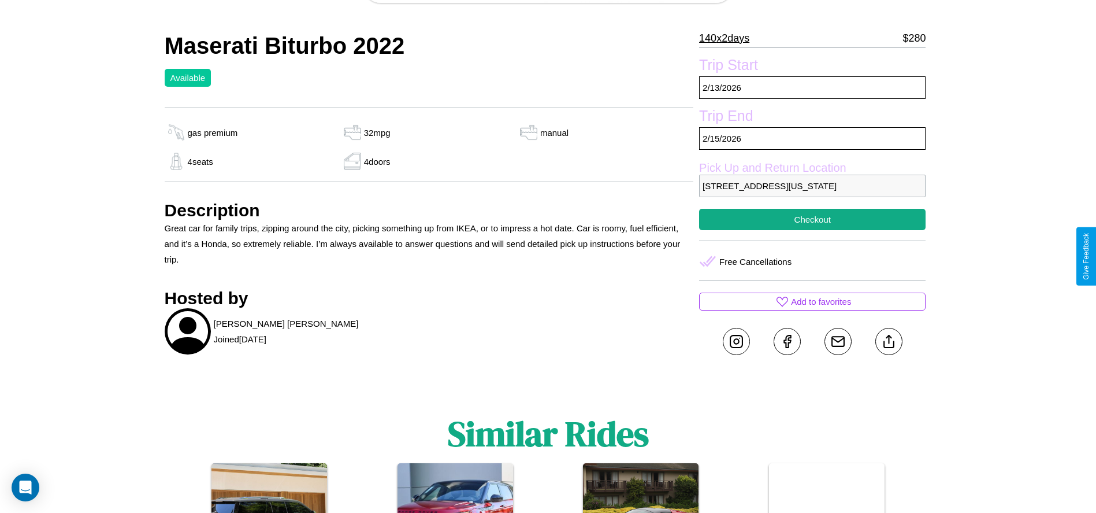
scroll to position [395, 0]
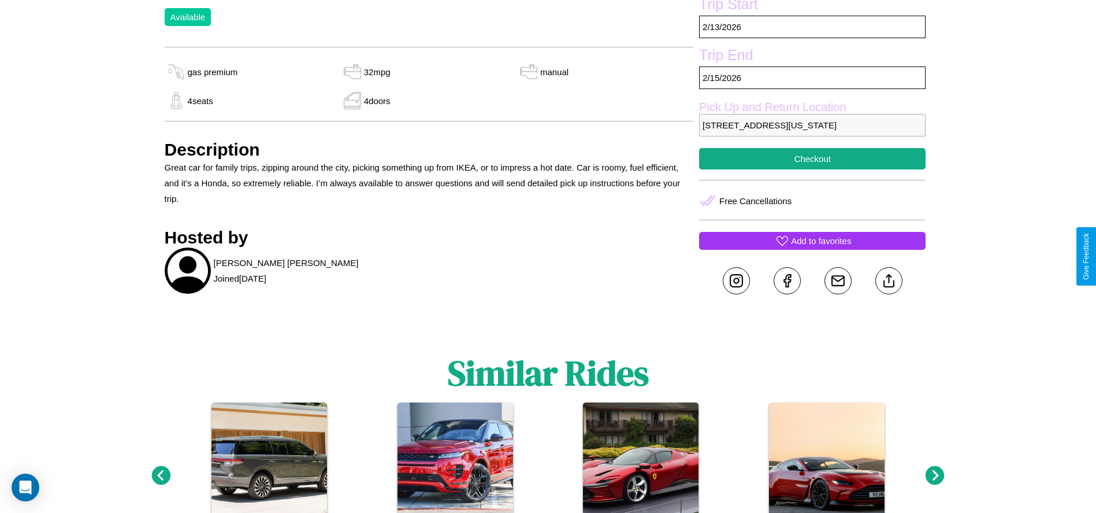
click at [812, 248] on p "Add to favorites" at bounding box center [821, 241] width 60 height 16
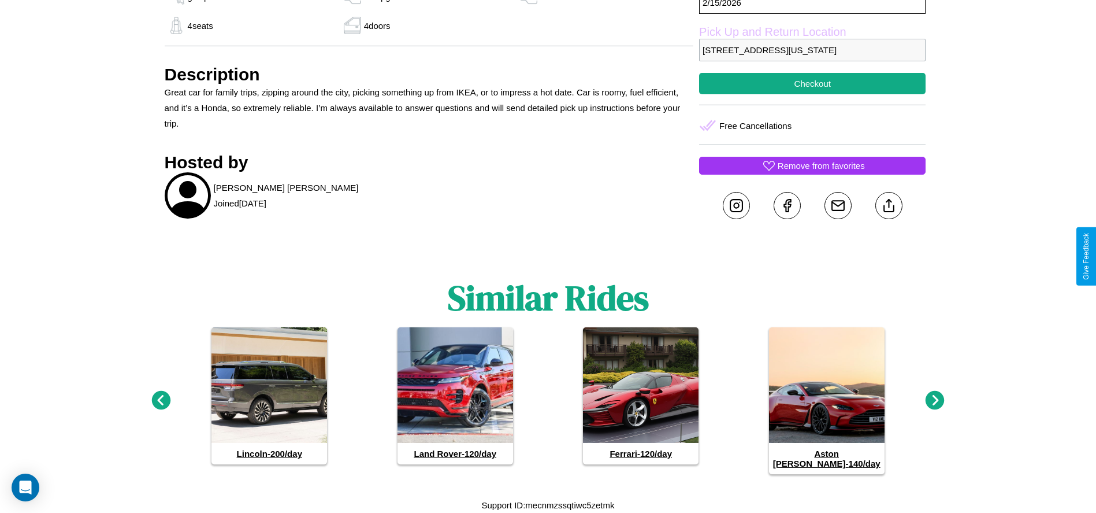
click at [935, 405] on icon at bounding box center [935, 400] width 19 height 19
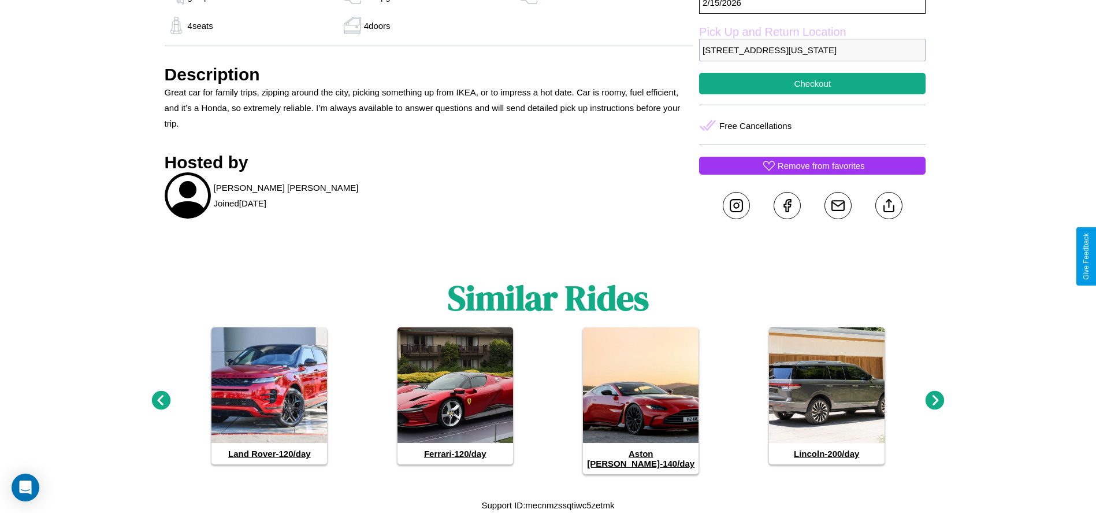
click at [935, 405] on icon at bounding box center [935, 400] width 19 height 19
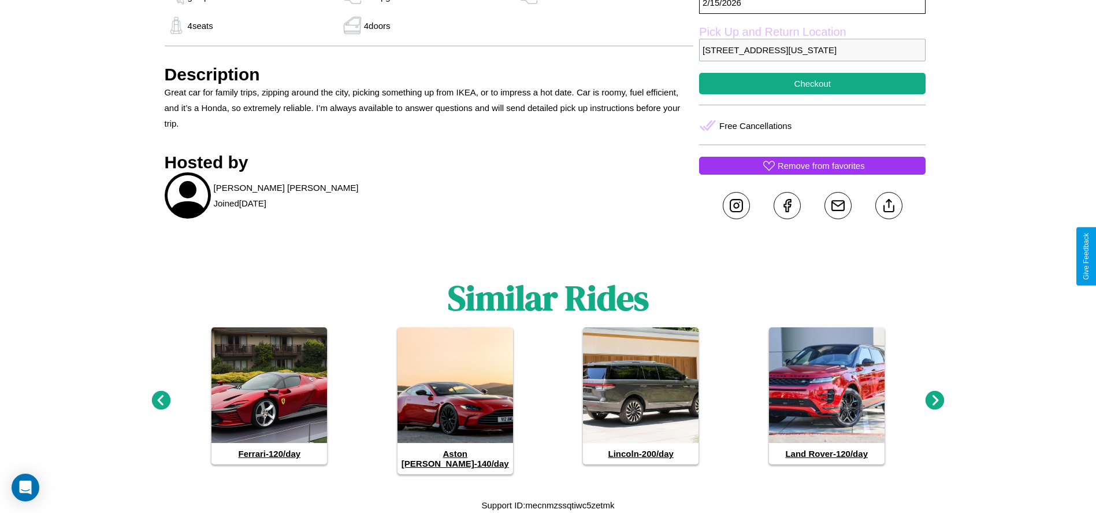
click at [161, 405] on icon at bounding box center [160, 400] width 19 height 19
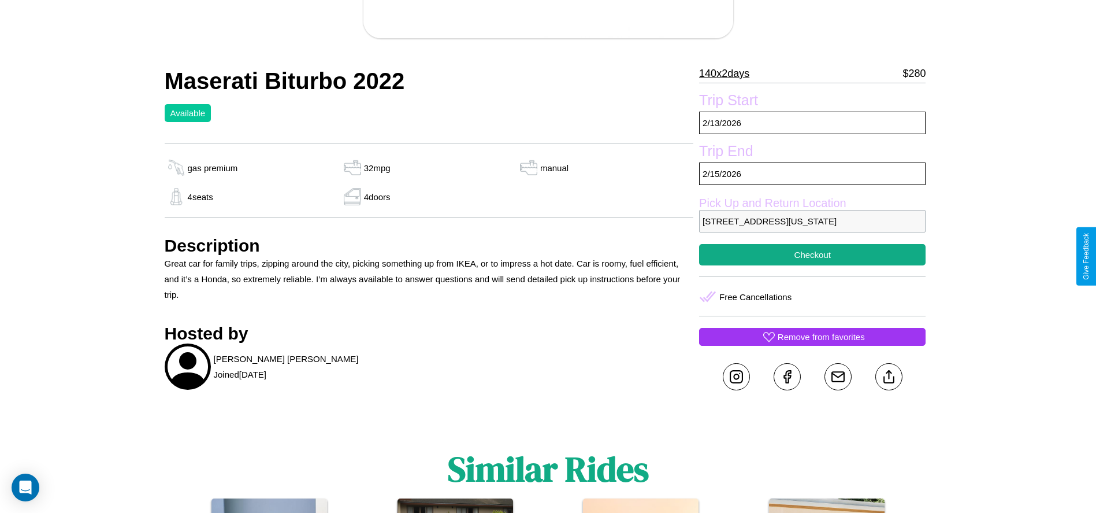
scroll to position [272, 0]
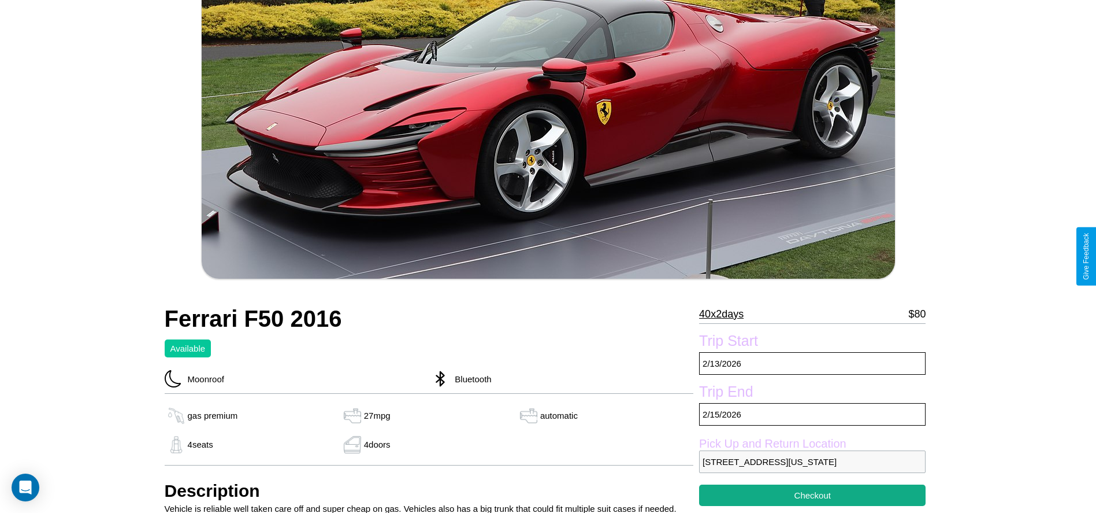
scroll to position [303, 0]
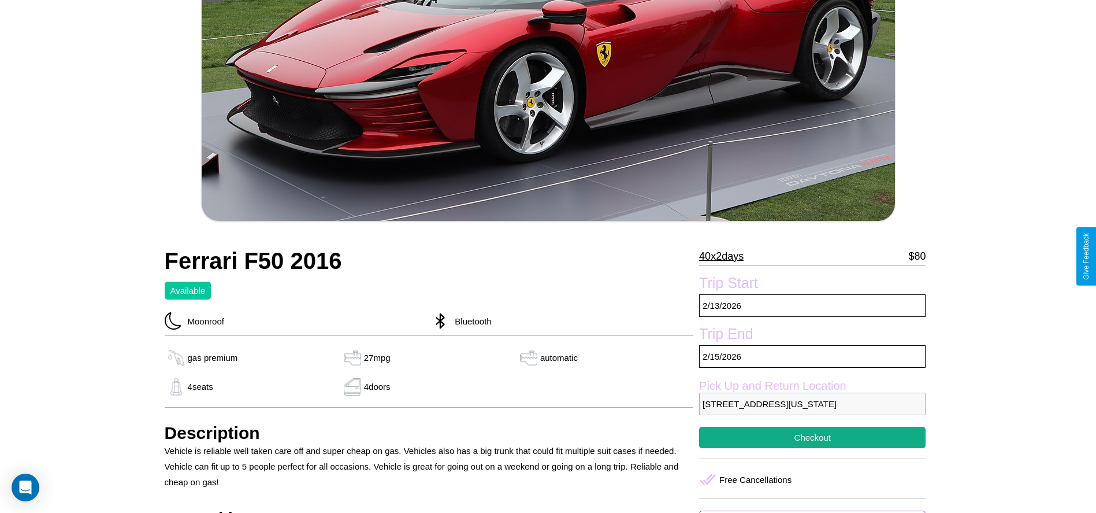
click at [726, 256] on p "40 x 2 days" at bounding box center [721, 256] width 44 height 18
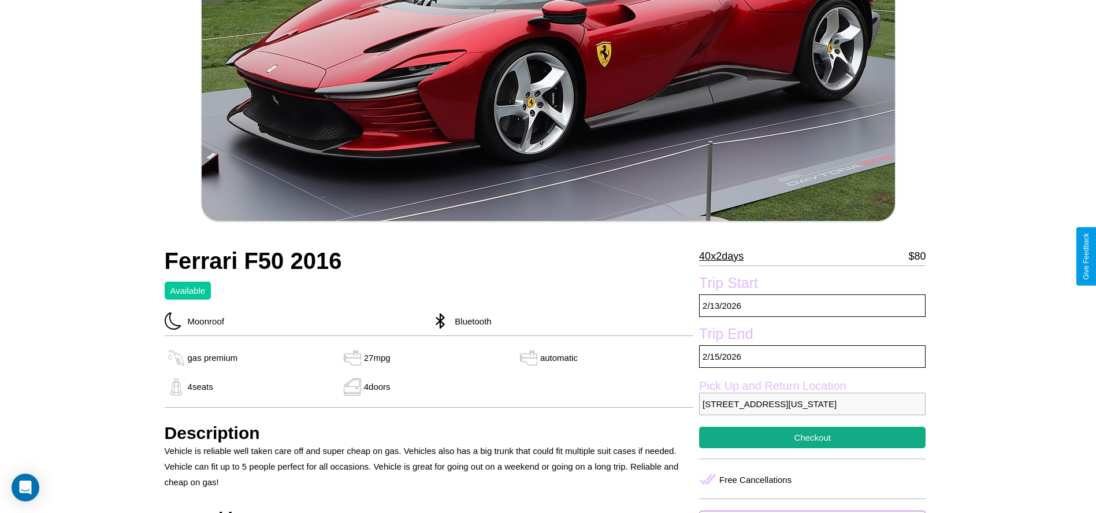
click at [726, 256] on p "40 x 2 days" at bounding box center [721, 256] width 44 height 18
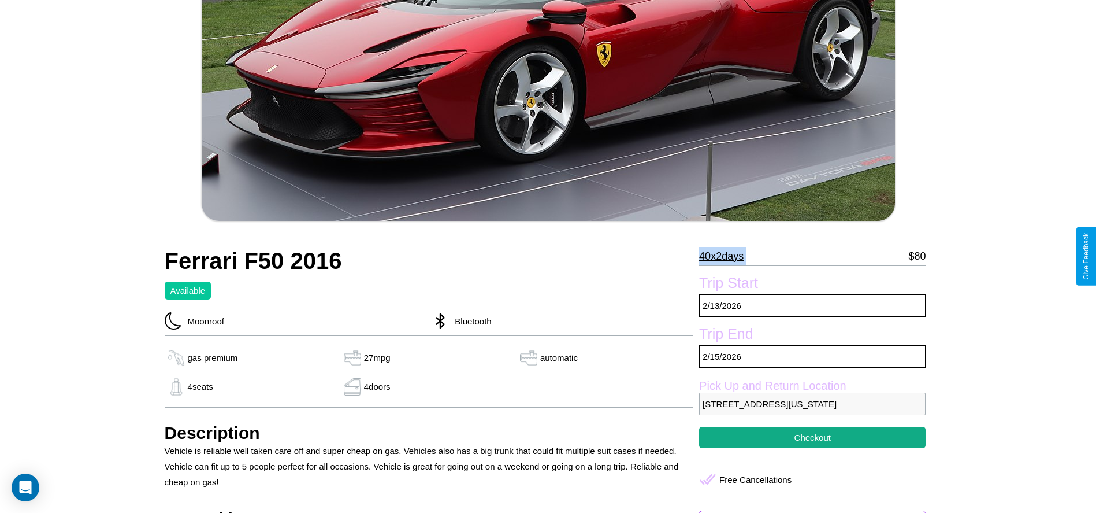
click at [726, 256] on p "40 x 2 days" at bounding box center [721, 256] width 44 height 18
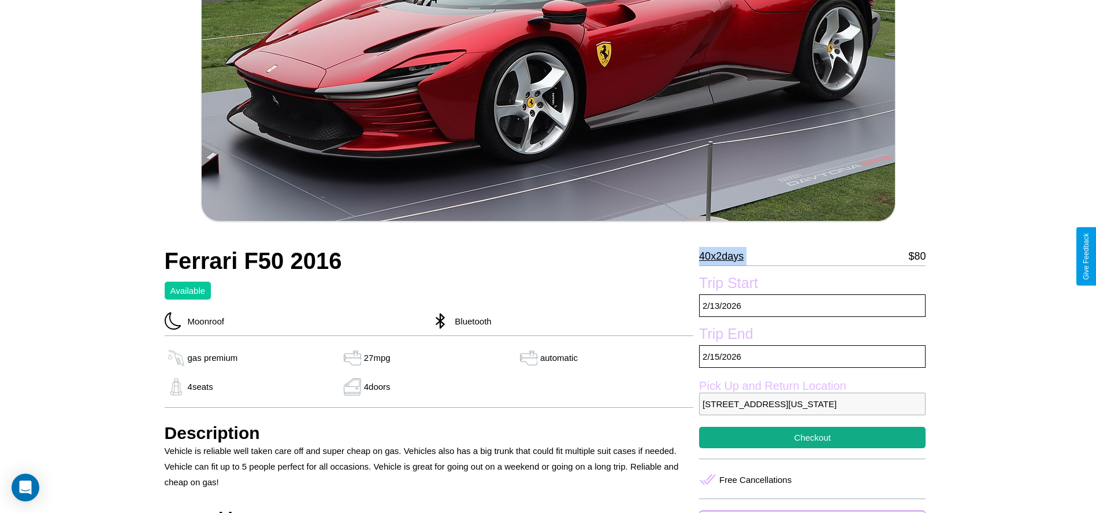
click at [726, 256] on p "40 x 2 days" at bounding box center [721, 256] width 44 height 18
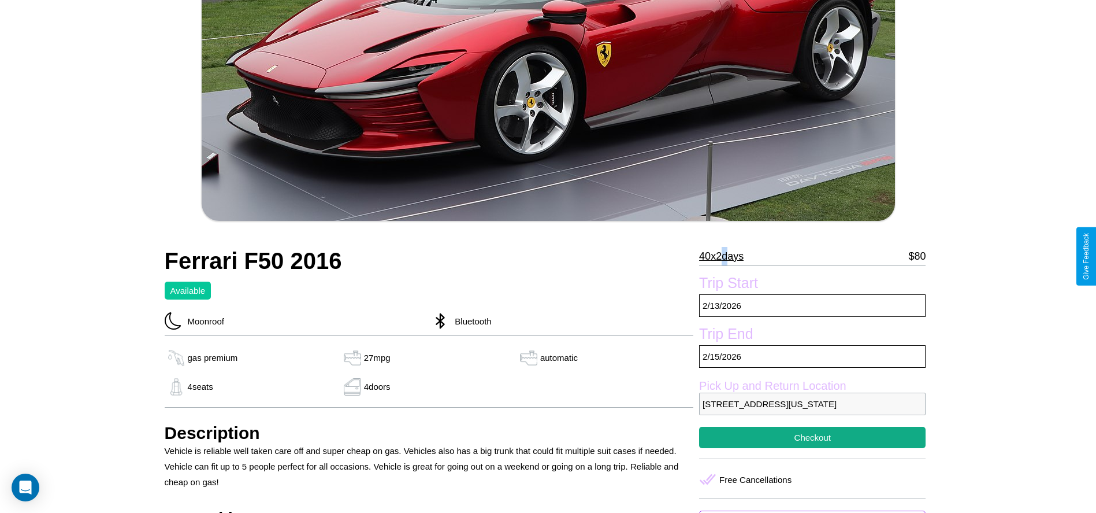
click at [726, 256] on p "40 x 2 days" at bounding box center [721, 256] width 44 height 18
